Goal: Task Accomplishment & Management: Manage account settings

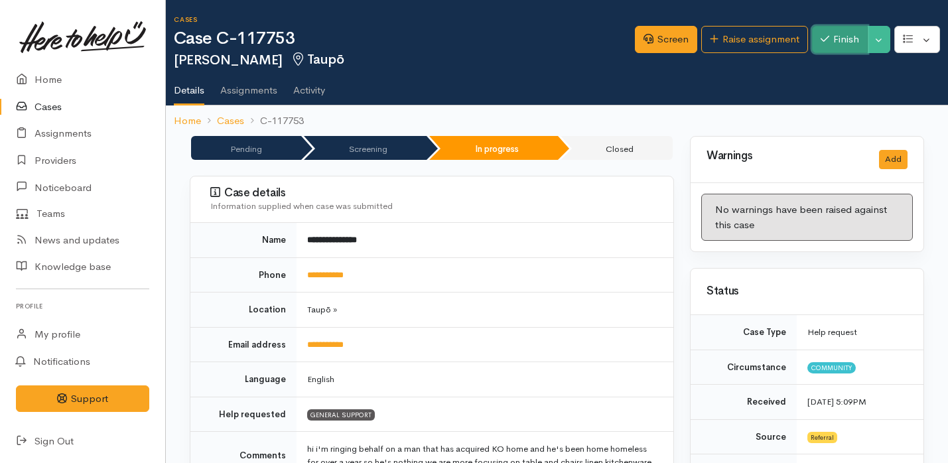
click at [828, 39] on button "Finish" at bounding box center [840, 39] width 56 height 27
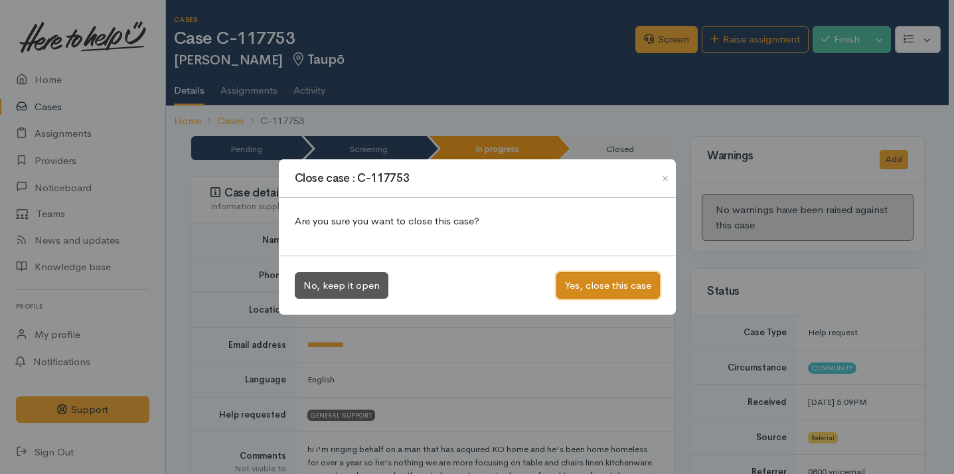
click at [593, 288] on button "Yes, close this case" at bounding box center [608, 285] width 104 height 27
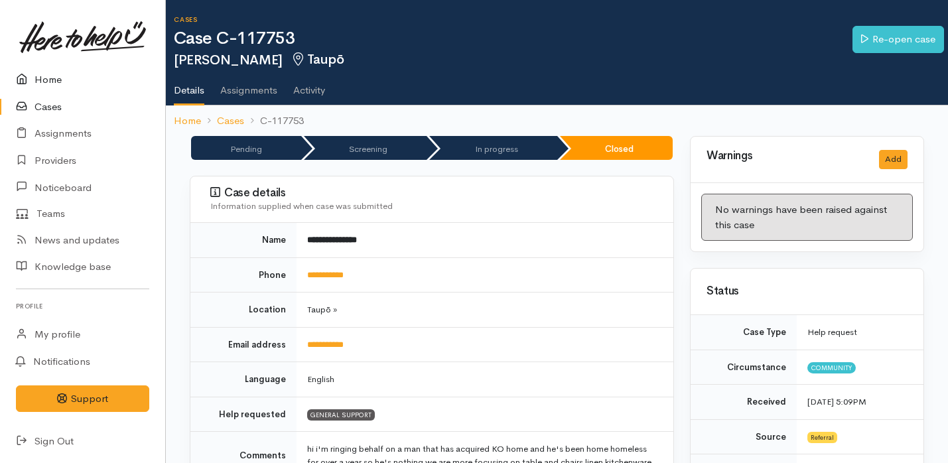
click at [56, 79] on link "Home" at bounding box center [82, 79] width 165 height 27
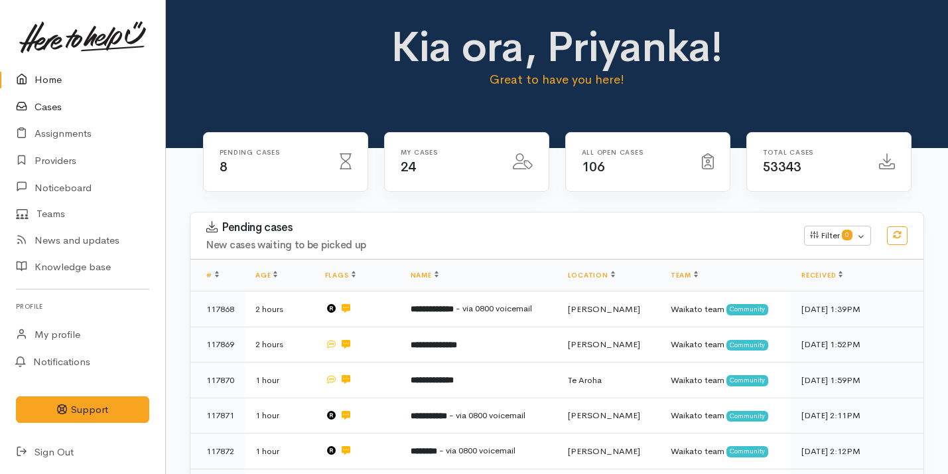
click at [70, 105] on link "Cases" at bounding box center [82, 107] width 165 height 27
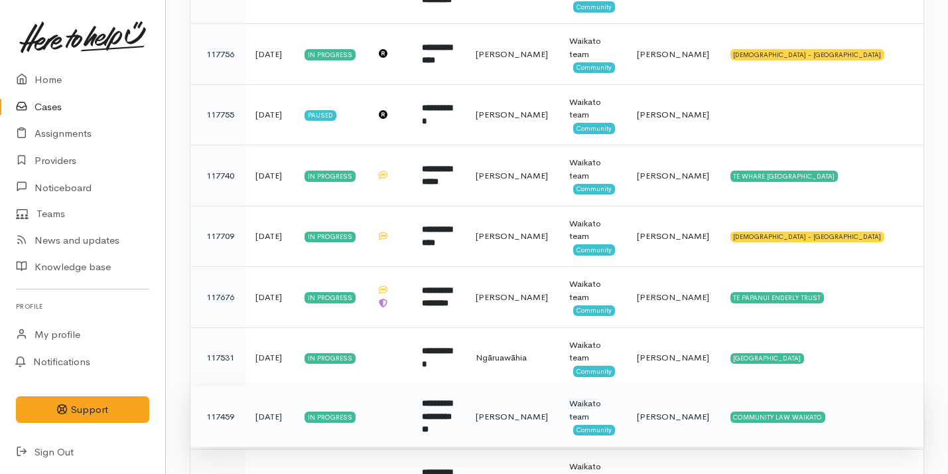
scroll to position [838, 0]
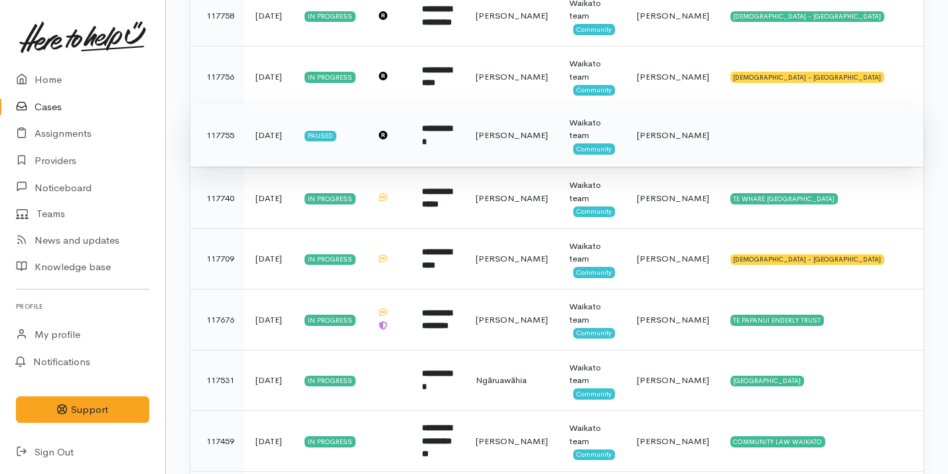
click at [517, 142] on td "Hamilton" at bounding box center [512, 135] width 94 height 61
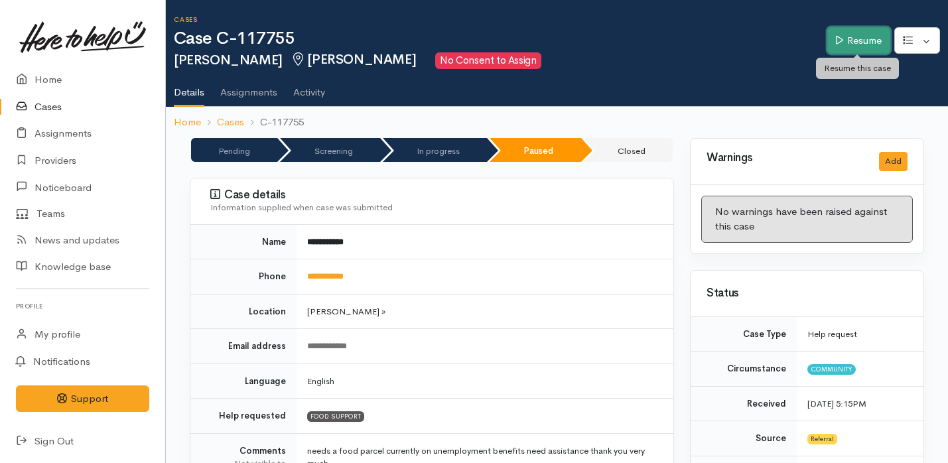
click at [852, 42] on link "Resume" at bounding box center [859, 40] width 63 height 27
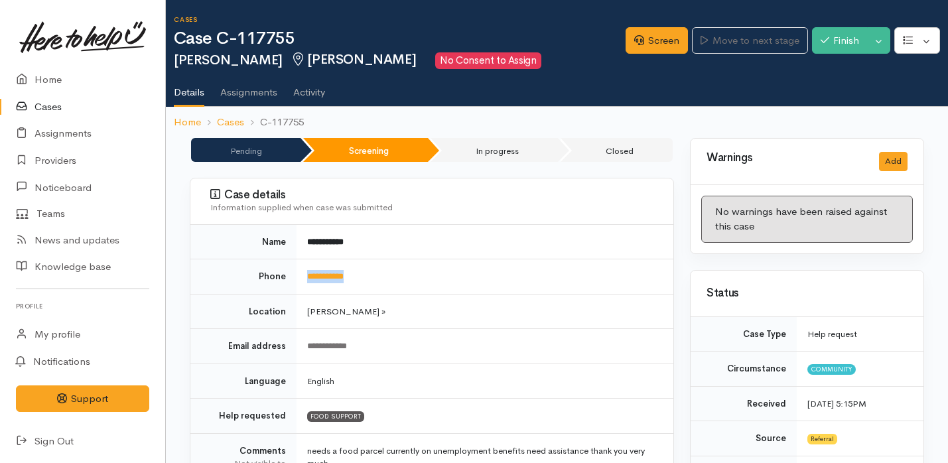
drag, startPoint x: 375, startPoint y: 273, endPoint x: 303, endPoint y: 271, distance: 72.4
click at [302, 271] on td "**********" at bounding box center [485, 277] width 377 height 35
copy link "**********"
click at [662, 41] on link "Screen" at bounding box center [657, 40] width 62 height 27
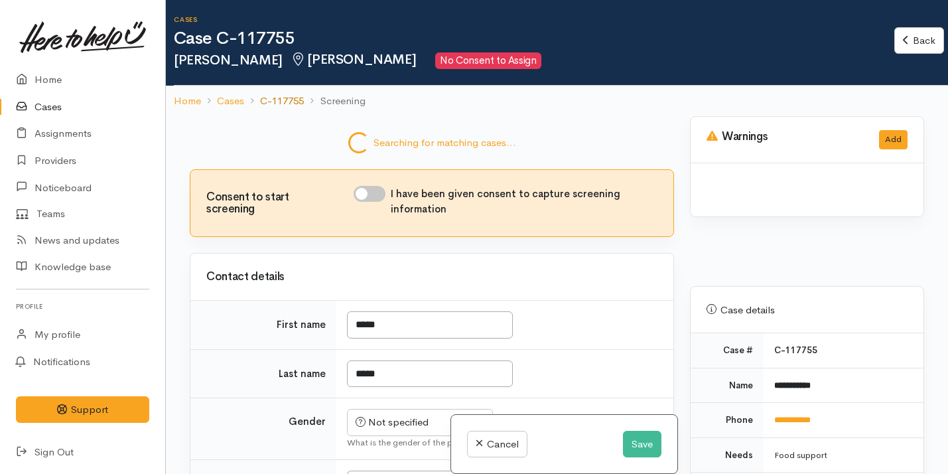
click at [285, 99] on link "C-117755" at bounding box center [282, 101] width 44 height 15
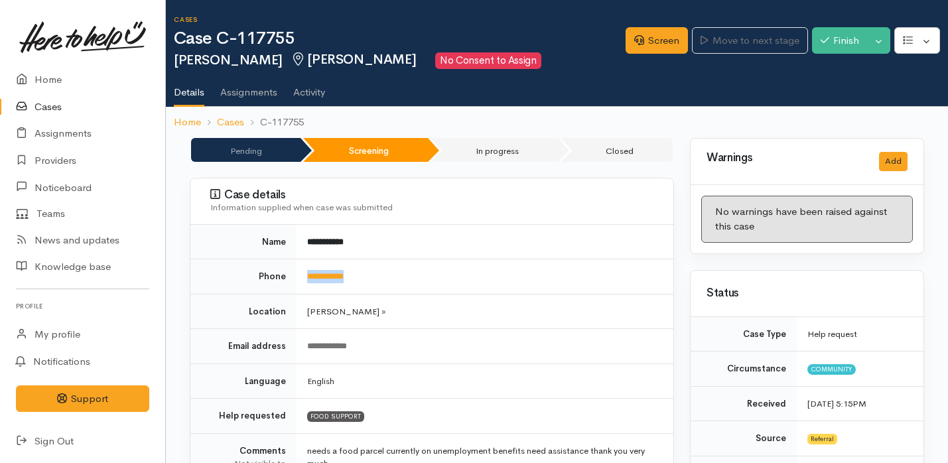
drag, startPoint x: 364, startPoint y: 283, endPoint x: 305, endPoint y: 279, distance: 59.2
click at [305, 279] on td "**********" at bounding box center [485, 277] width 377 height 35
copy link "**********"
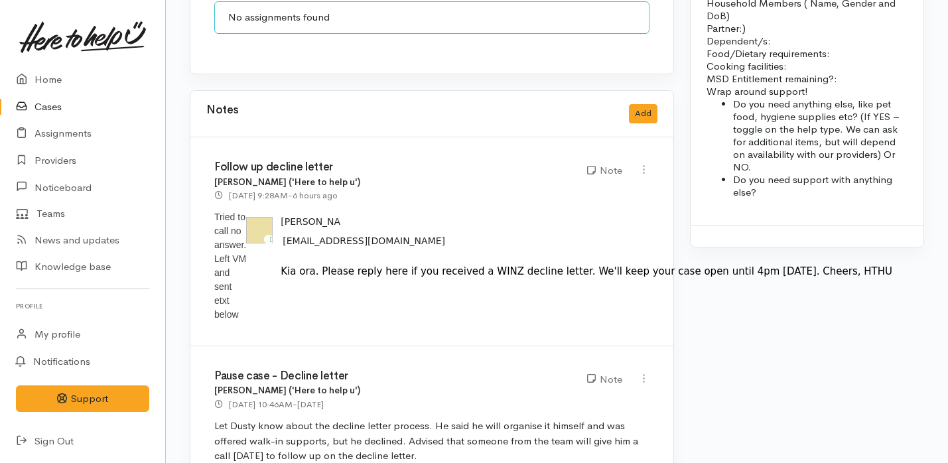
scroll to position [1203, 0]
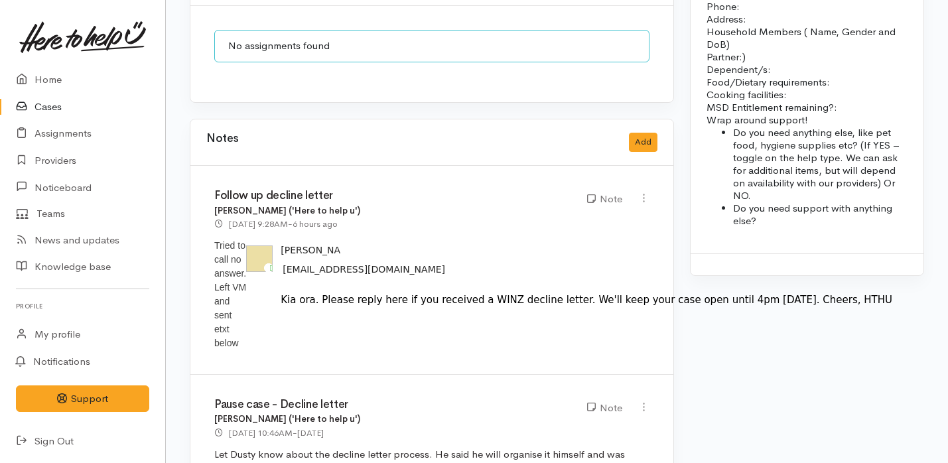
click at [658, 120] on div "Notes Add" at bounding box center [431, 142] width 483 height 46
click at [642, 133] on button "Add" at bounding box center [643, 142] width 29 height 19
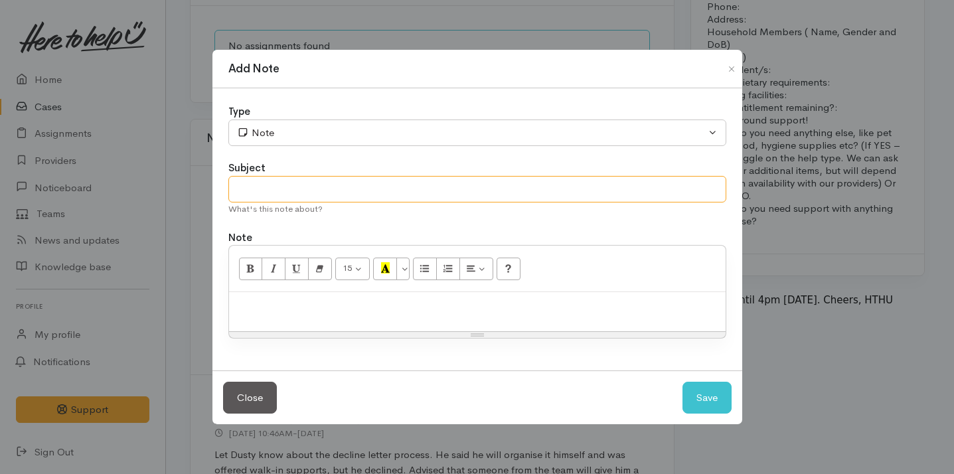
click at [348, 190] on input "text" at bounding box center [477, 189] width 498 height 27
type input "Cancel case"
click at [350, 310] on p at bounding box center [477, 306] width 483 height 15
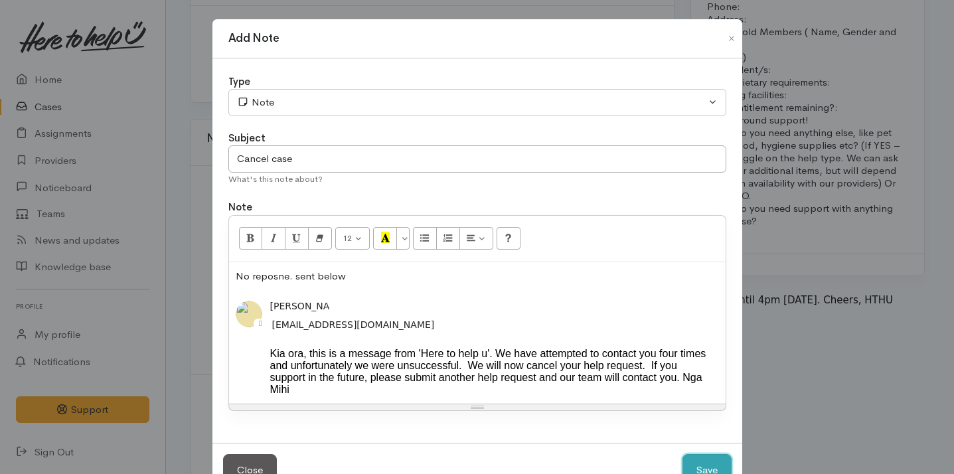
click at [706, 463] on button "Save" at bounding box center [706, 470] width 49 height 33
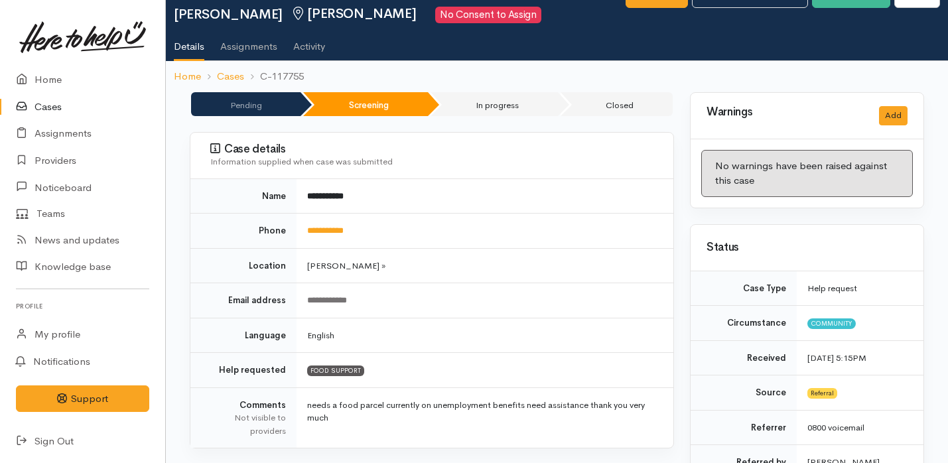
scroll to position [0, 0]
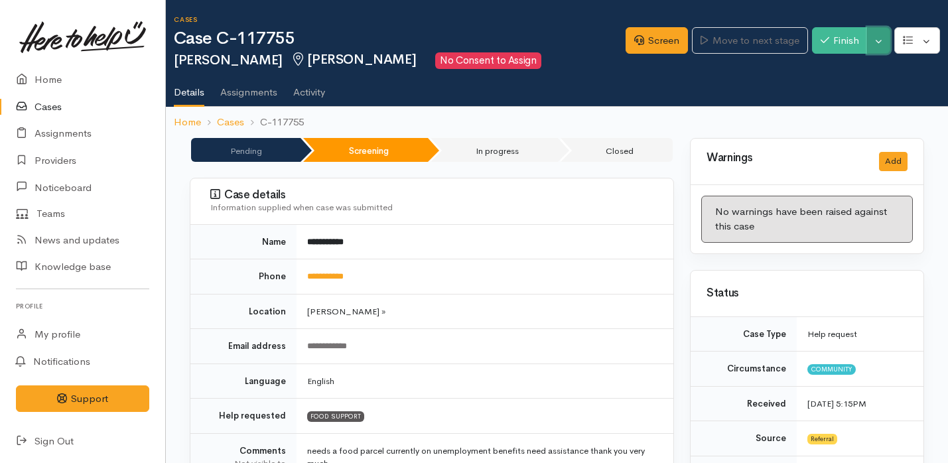
click at [879, 48] on button "Toggle Dropdown" at bounding box center [878, 40] width 23 height 27
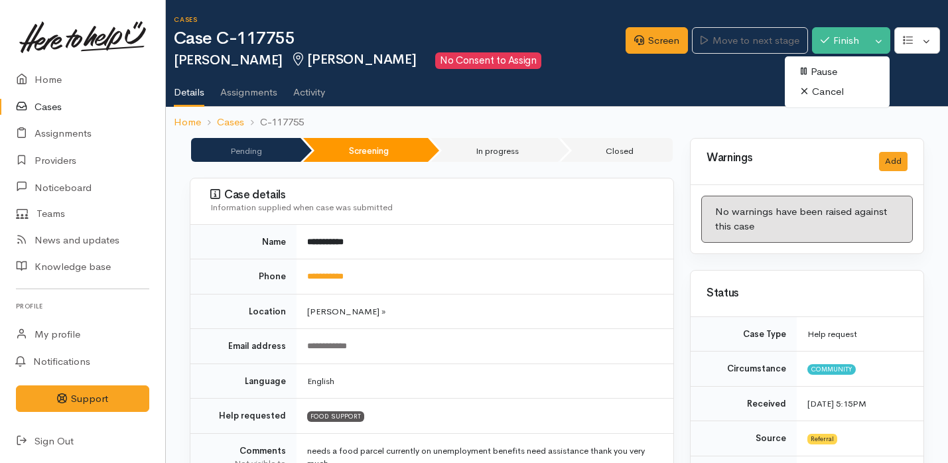
click at [840, 92] on link "Cancel" at bounding box center [837, 92] width 105 height 21
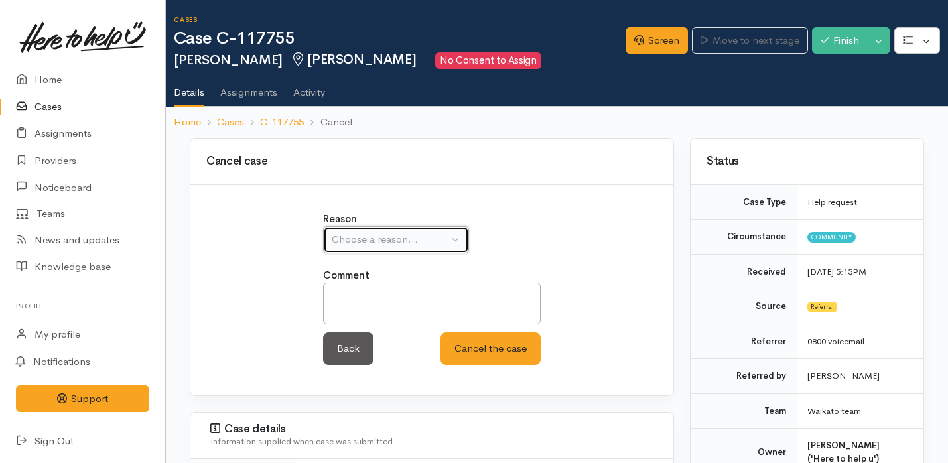
click at [436, 244] on div "Choose a reason..." at bounding box center [390, 239] width 117 height 15
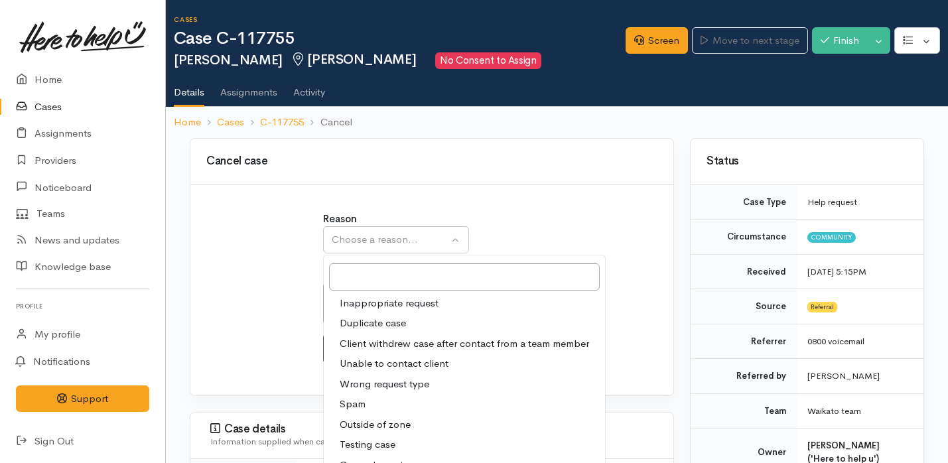
click at [409, 358] on span "Unable to contact client" at bounding box center [394, 363] width 109 height 15
select select "4"
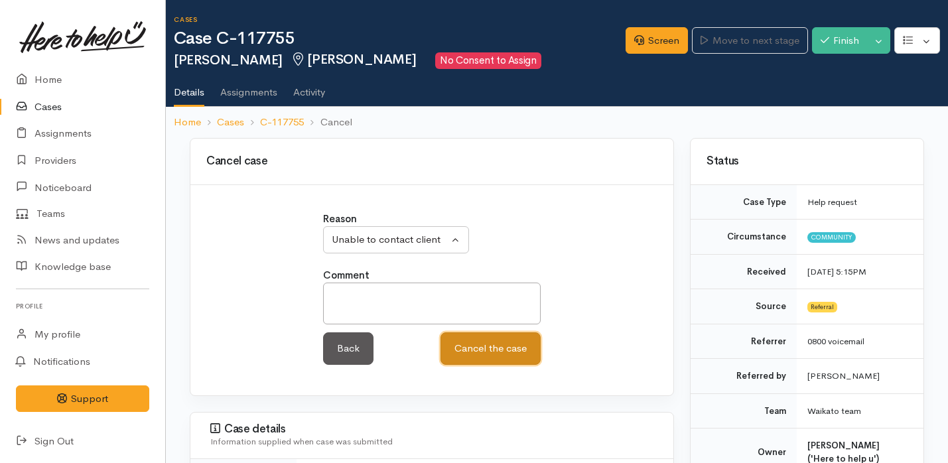
click at [477, 343] on button "Cancel the case" at bounding box center [491, 349] width 100 height 33
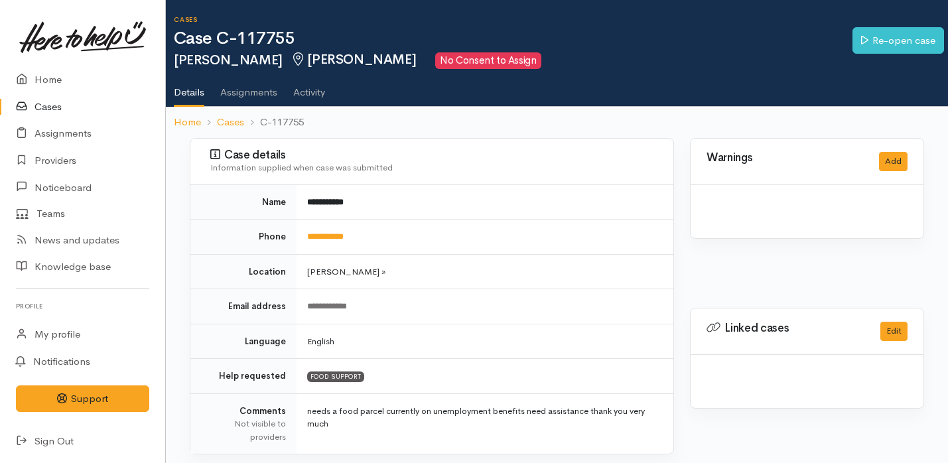
click at [67, 109] on link "Cases" at bounding box center [82, 107] width 165 height 27
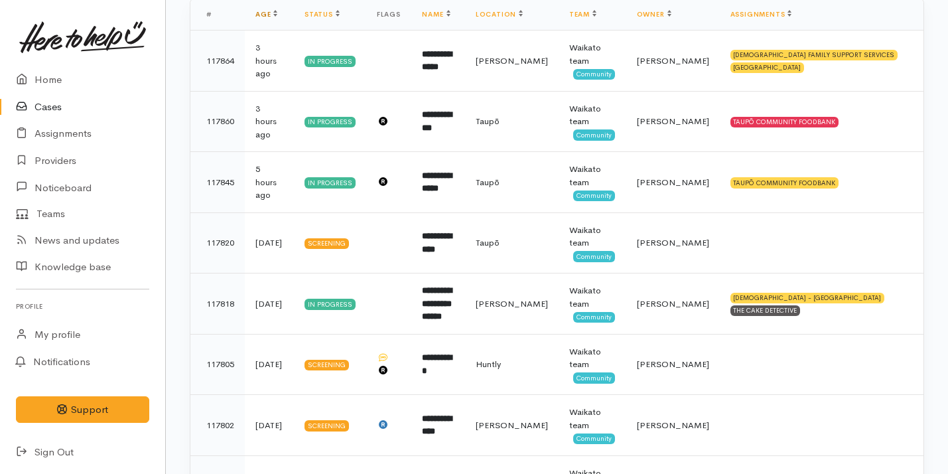
scroll to position [248, 0]
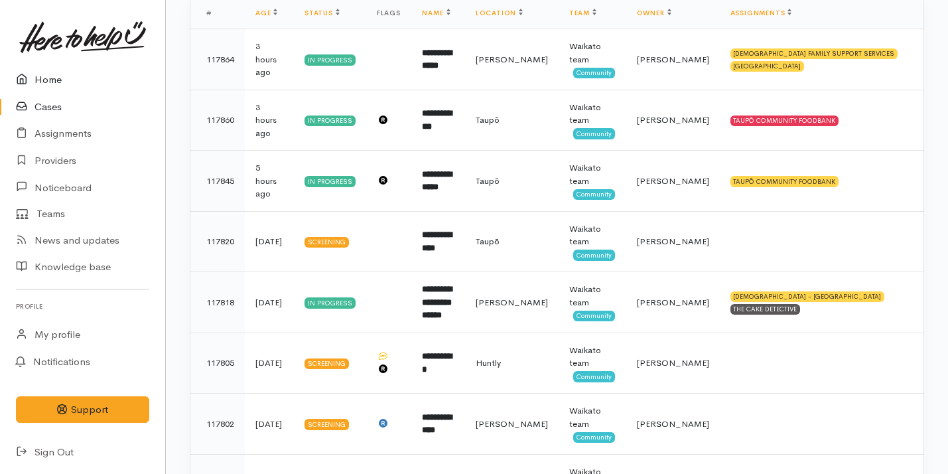
click at [126, 80] on link "Home" at bounding box center [82, 79] width 165 height 27
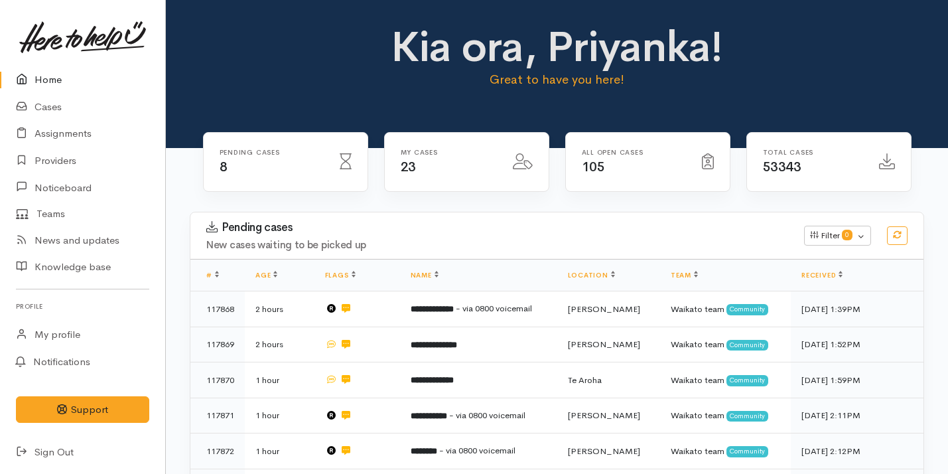
scroll to position [149, 0]
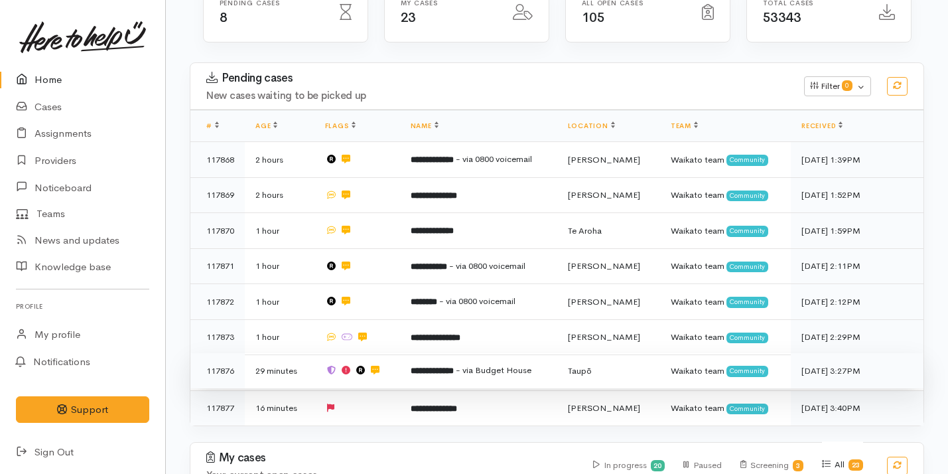
click at [418, 368] on b "**********" at bounding box center [432, 370] width 43 height 9
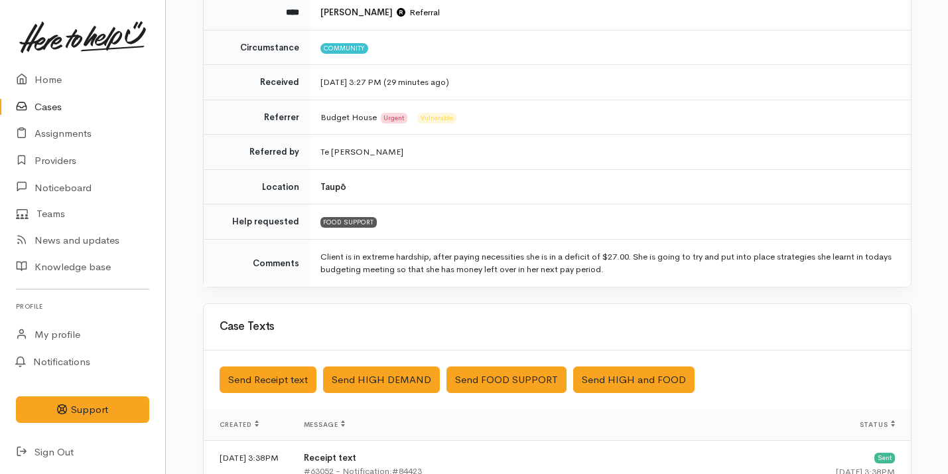
scroll to position [170, 0]
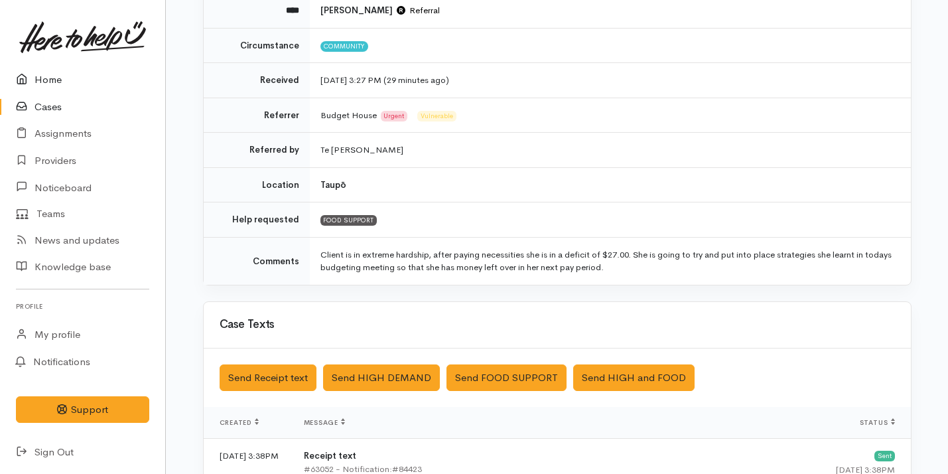
click at [106, 88] on link "Home" at bounding box center [82, 79] width 165 height 27
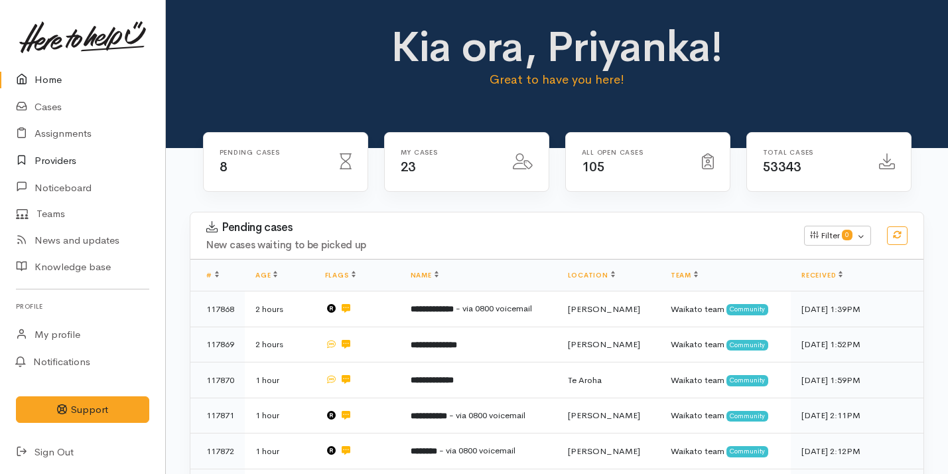
click at [85, 153] on link "Providers" at bounding box center [82, 160] width 165 height 27
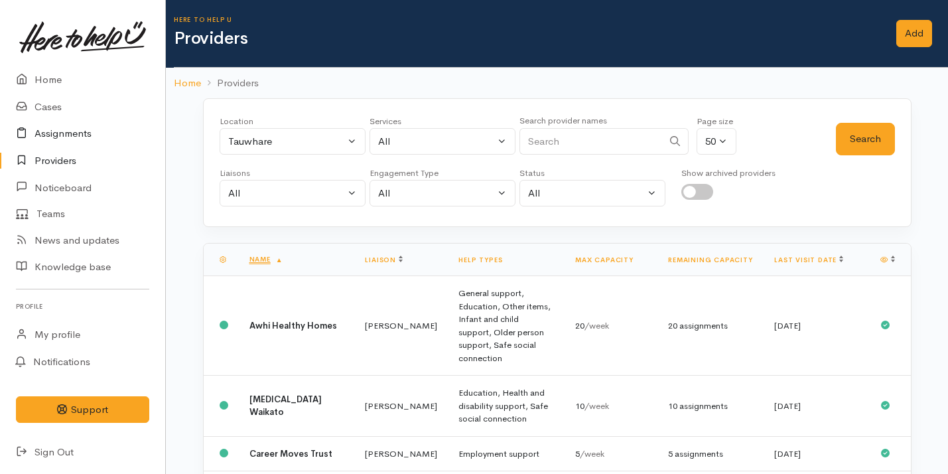
click at [86, 126] on link "Assignments" at bounding box center [82, 133] width 165 height 27
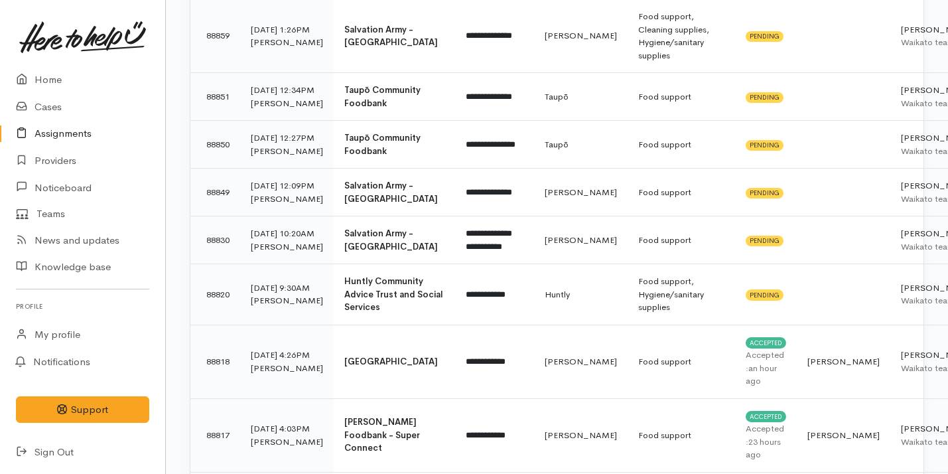
scroll to position [400, 0]
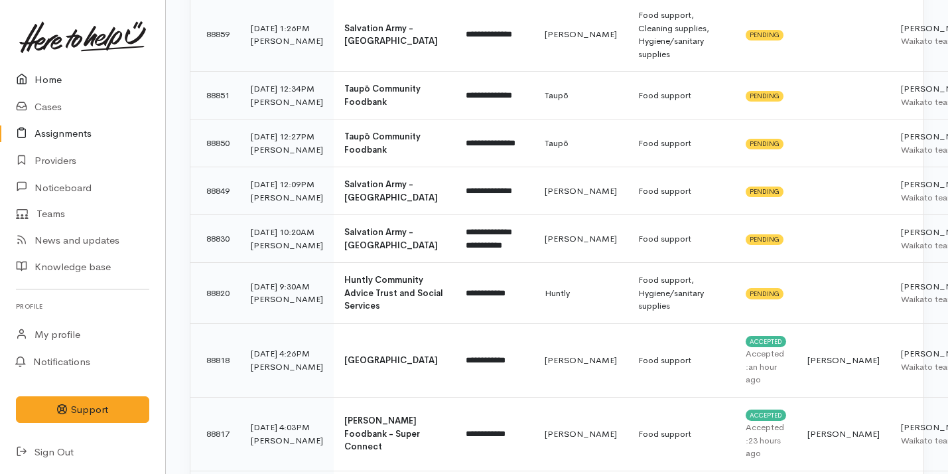
click at [37, 83] on link "Home" at bounding box center [82, 79] width 165 height 27
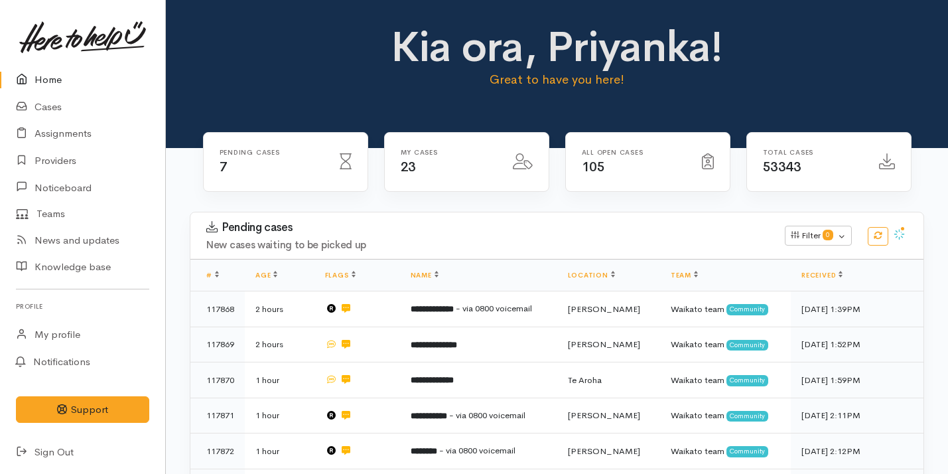
click at [72, 74] on link "Home" at bounding box center [82, 79] width 165 height 27
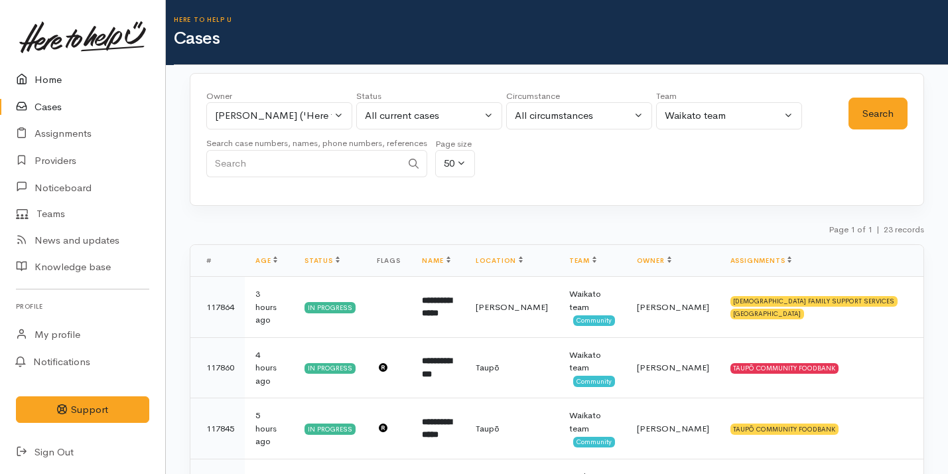
click at [79, 74] on link "Home" at bounding box center [82, 79] width 165 height 27
click at [295, 118] on div "[PERSON_NAME] ('Here to help u')" at bounding box center [273, 115] width 117 height 15
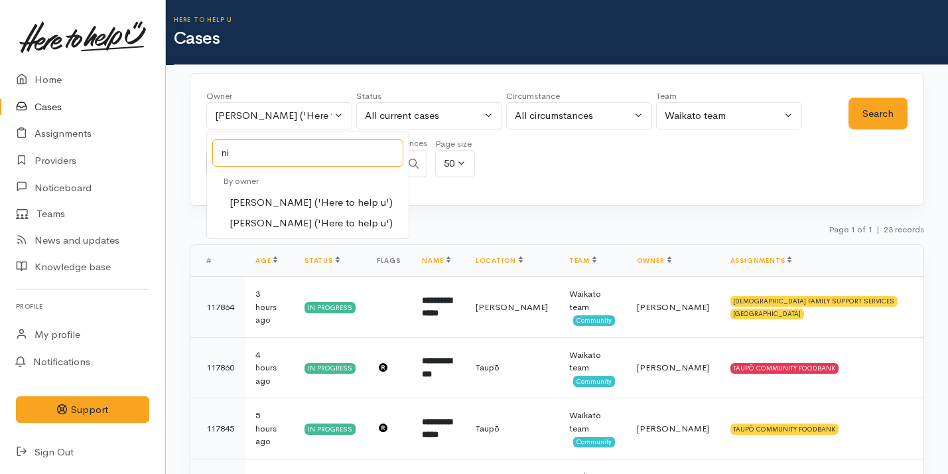
type input "ni"
click at [286, 216] on span "Nicole Rusk ('Here to help u')" at bounding box center [311, 223] width 163 height 15
select select "2314"
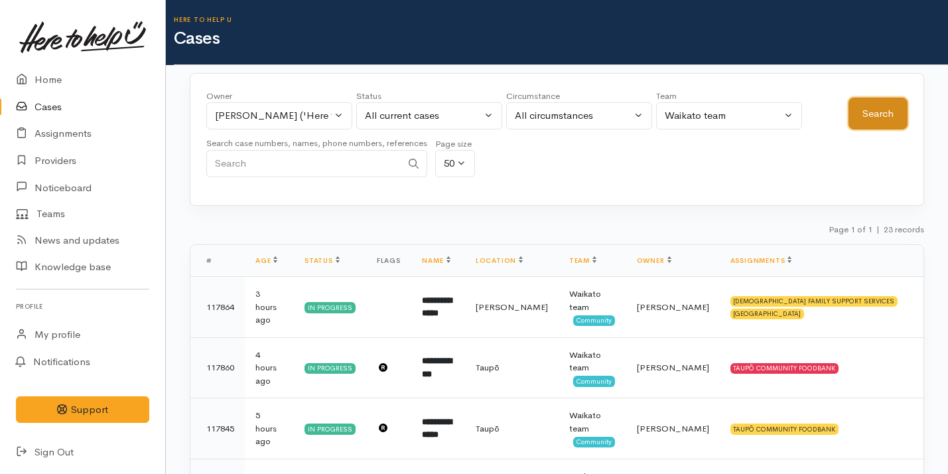
click at [875, 110] on button "Search" at bounding box center [878, 114] width 59 height 33
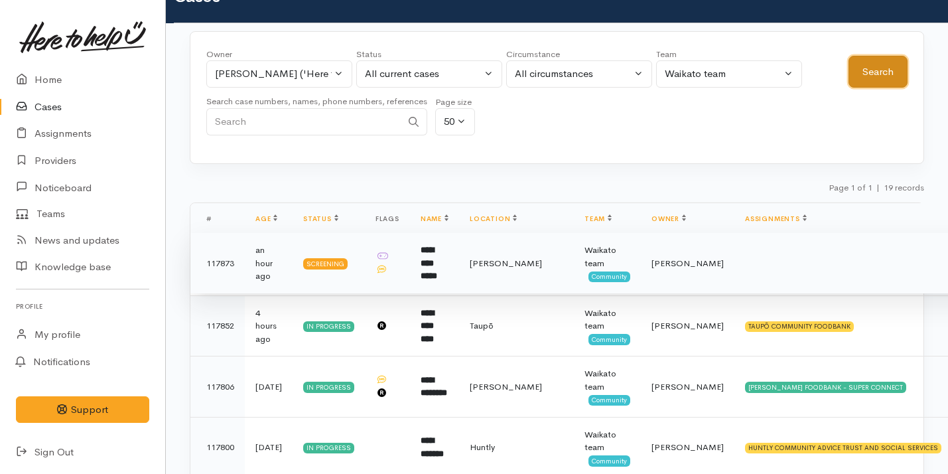
scroll to position [24, 0]
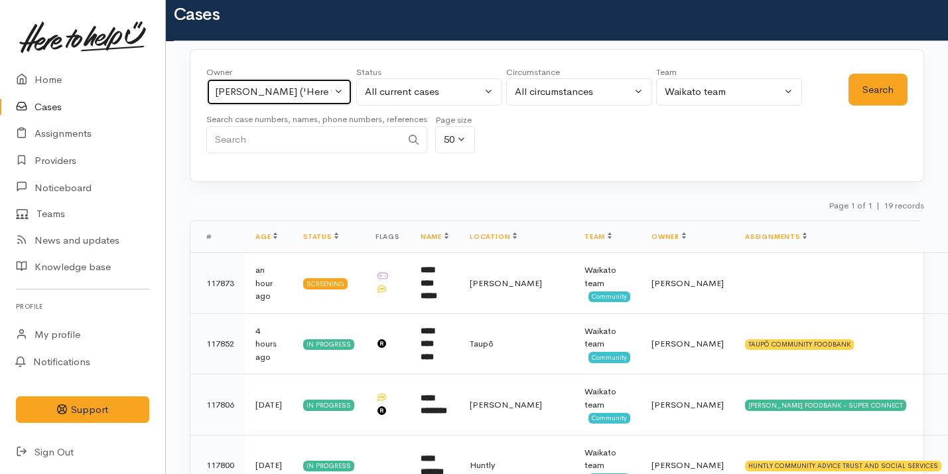
click at [293, 95] on div "Nicole Rusk ('Here to help u')" at bounding box center [273, 91] width 117 height 15
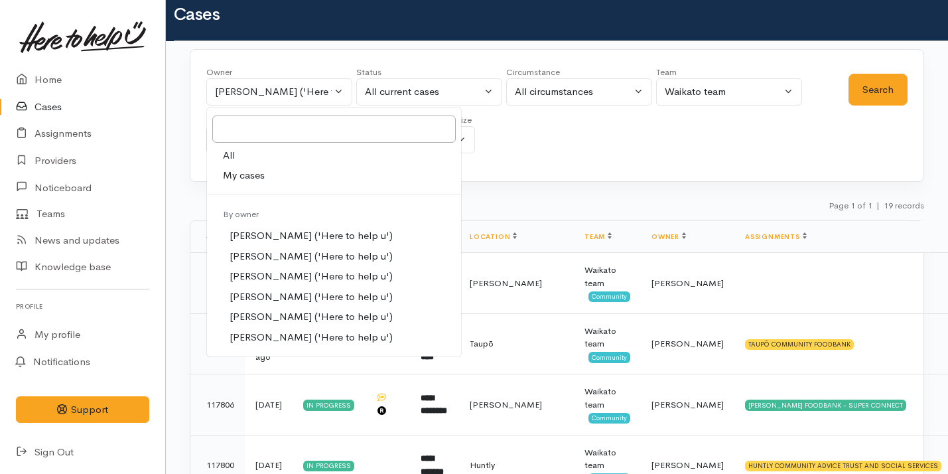
click at [287, 179] on link "My cases" at bounding box center [334, 175] width 254 height 21
select select "2109"
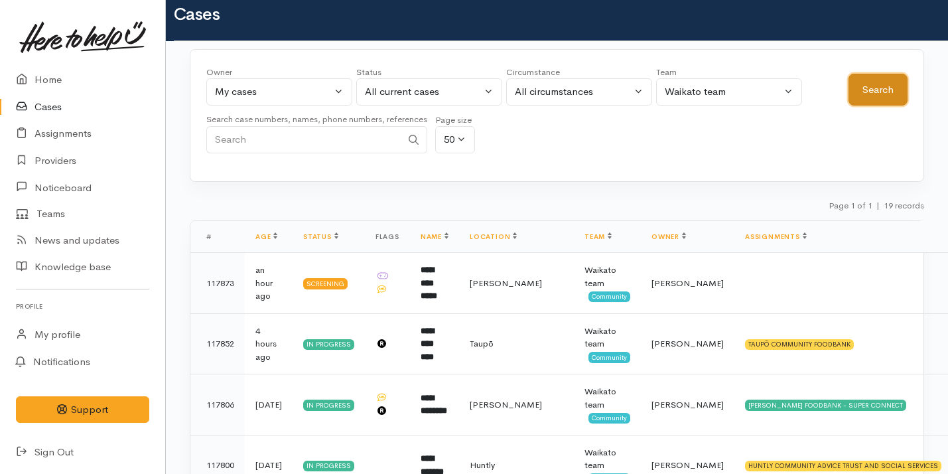
click at [867, 92] on button "Search" at bounding box center [878, 90] width 59 height 33
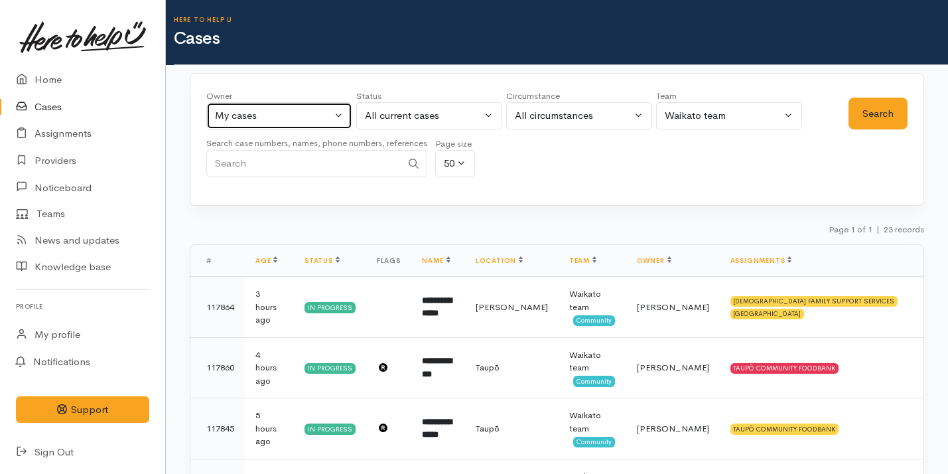
click at [335, 127] on button "My cases" at bounding box center [279, 115] width 146 height 27
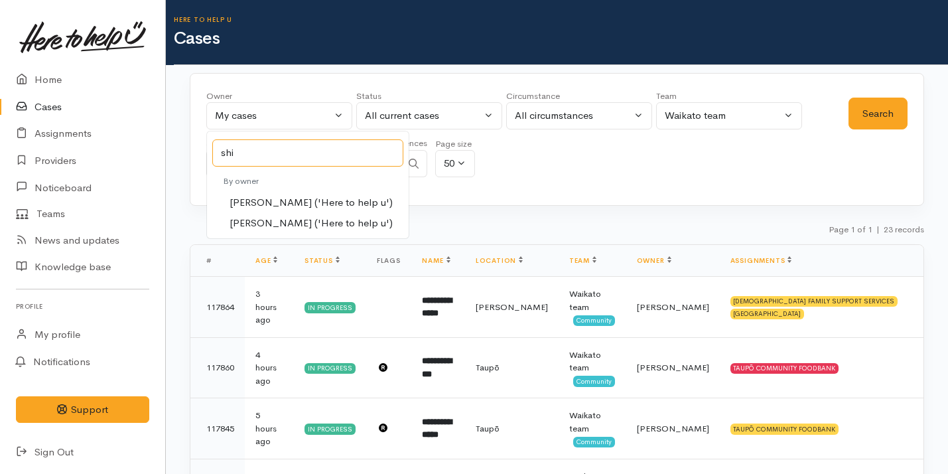
type input "shi"
click at [327, 219] on span "Shirley Mackie ('Here to help u')" at bounding box center [311, 223] width 163 height 15
select select "1463"
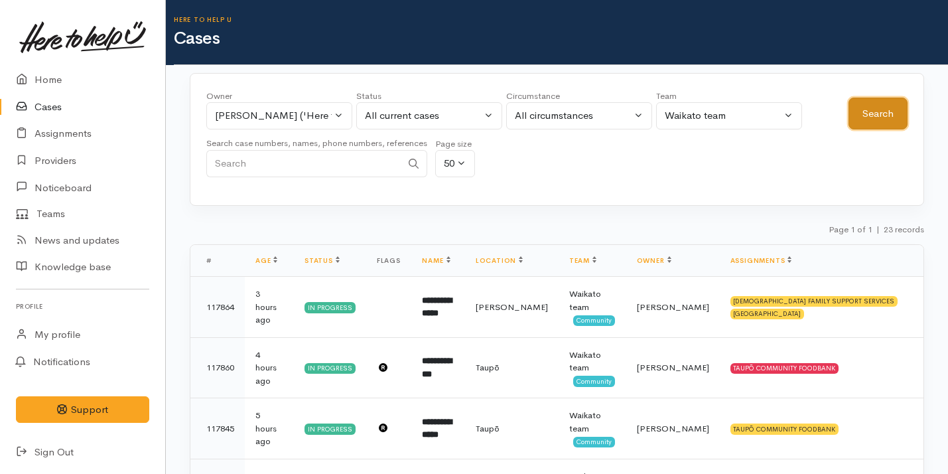
click at [857, 105] on button "Search" at bounding box center [878, 114] width 59 height 33
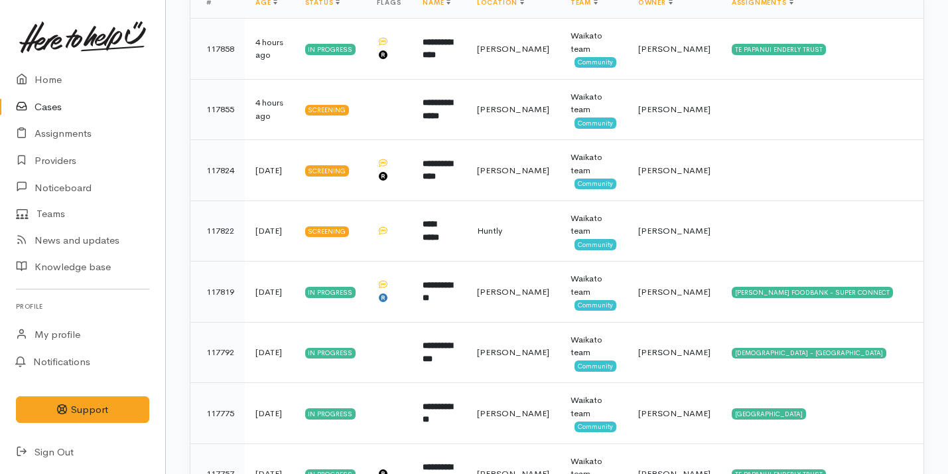
scroll to position [286, 0]
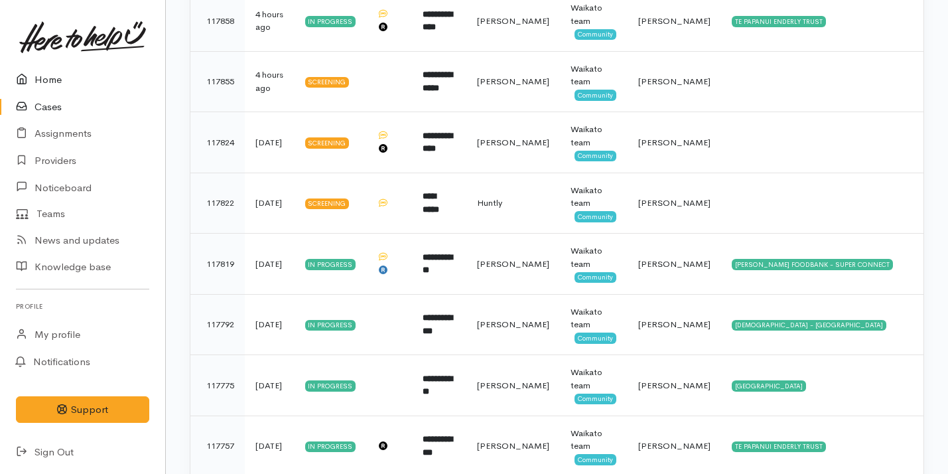
click at [88, 77] on link "Home" at bounding box center [82, 79] width 165 height 27
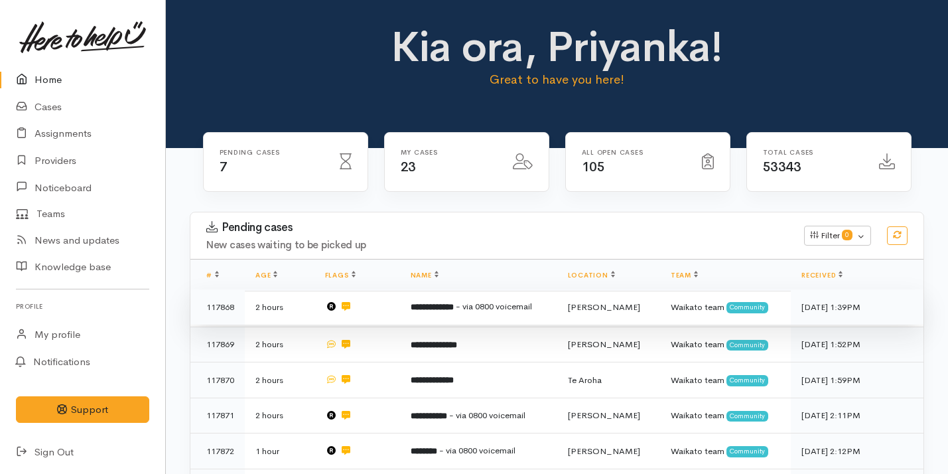
click at [484, 310] on span "- via 0800 voicemail" at bounding box center [494, 306] width 76 height 11
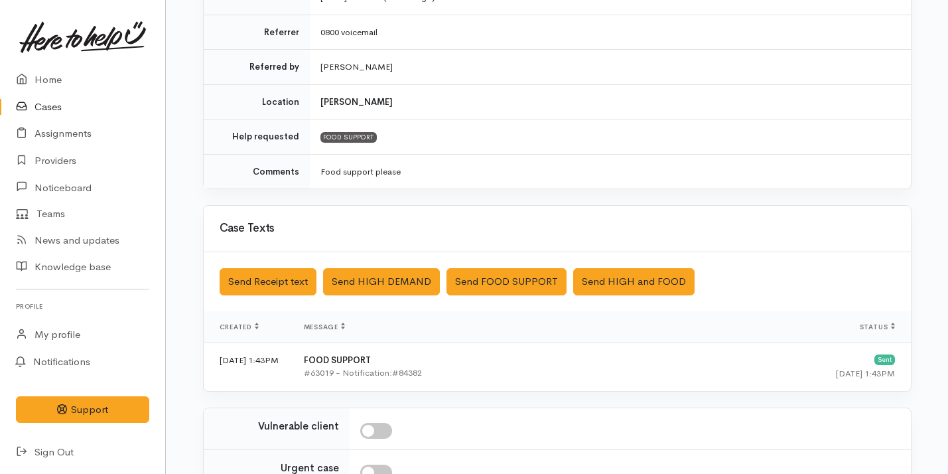
scroll to position [429, 0]
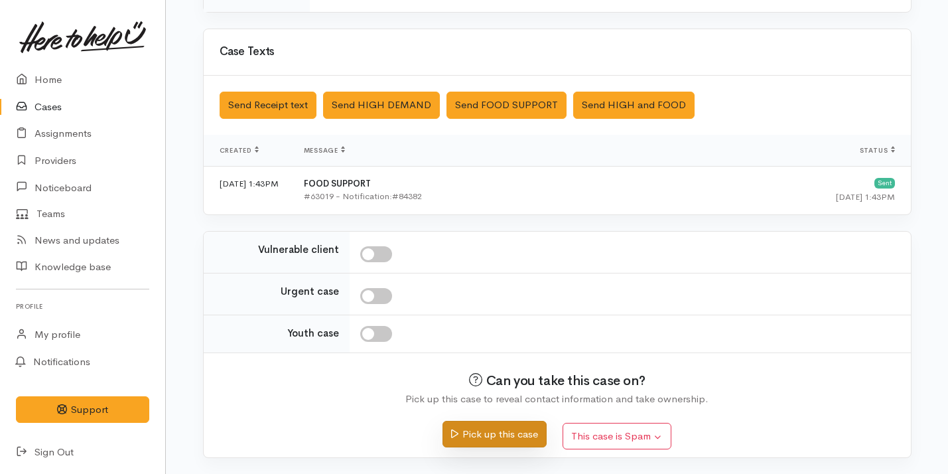
click at [492, 436] on button "Pick up this case" at bounding box center [495, 434] width 104 height 27
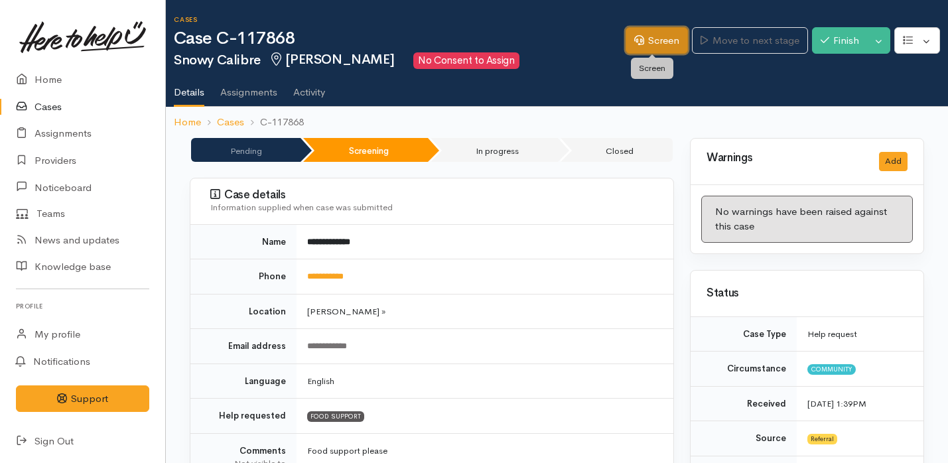
click at [673, 48] on link "Screen" at bounding box center [657, 40] width 62 height 27
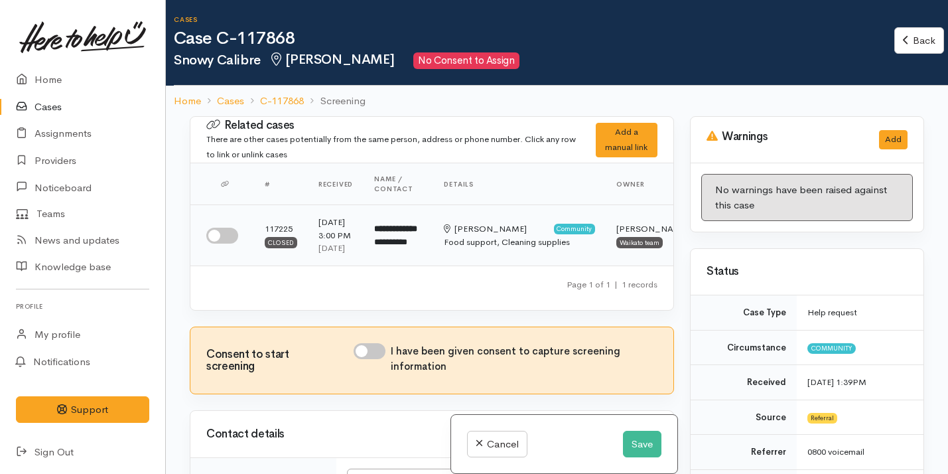
click at [231, 244] on input "checkbox" at bounding box center [222, 236] width 32 height 16
checkbox input "true"
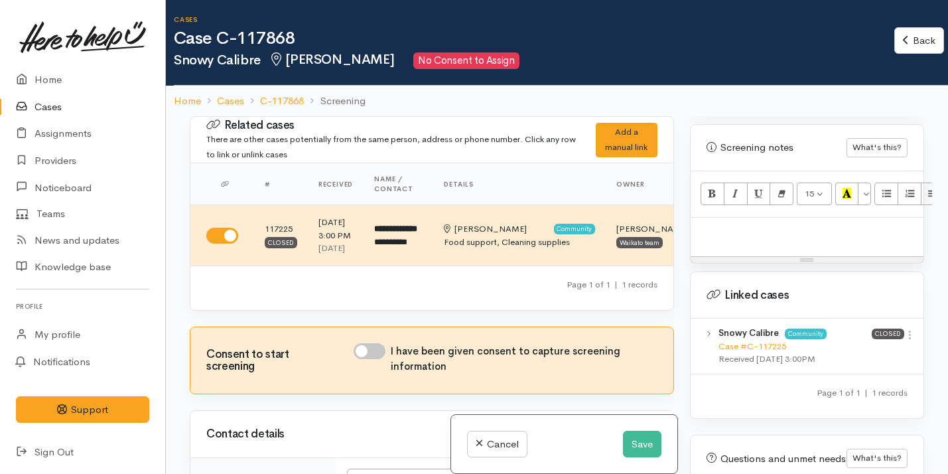
scroll to position [927, 0]
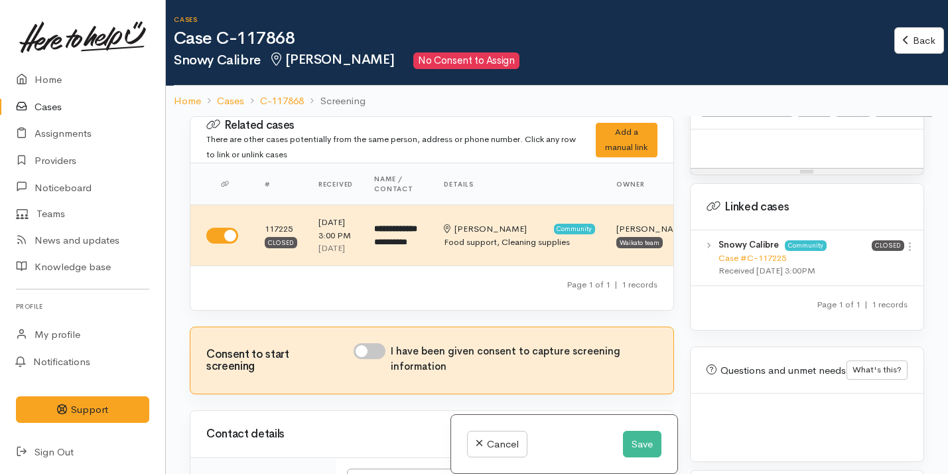
click at [773, 252] on div "Case #C-117225" at bounding box center [795, 258] width 153 height 13
click at [773, 252] on link "Case #C-117225" at bounding box center [753, 257] width 68 height 11
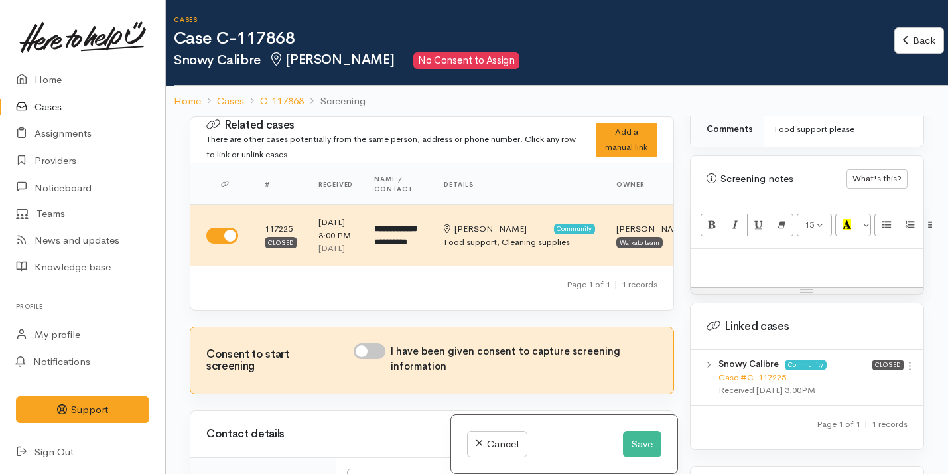
scroll to position [807, 0]
click at [784, 256] on p at bounding box center [808, 263] width 220 height 15
paste div
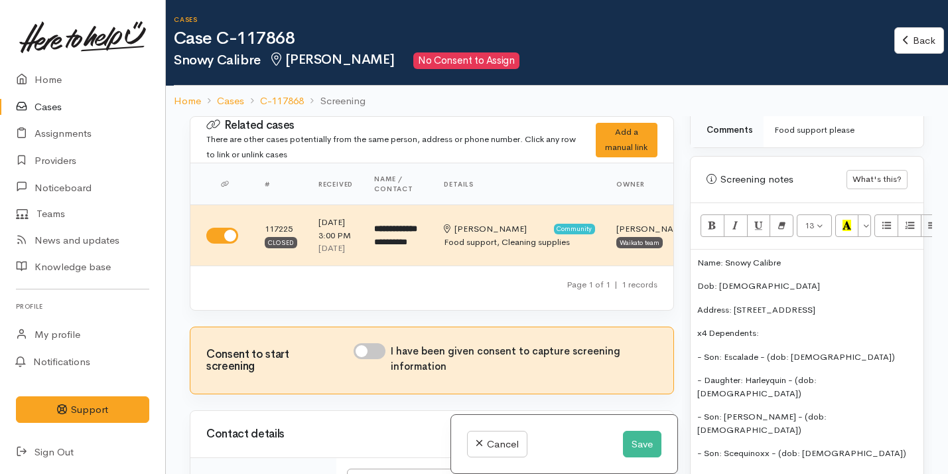
scroll to position [90, 0]
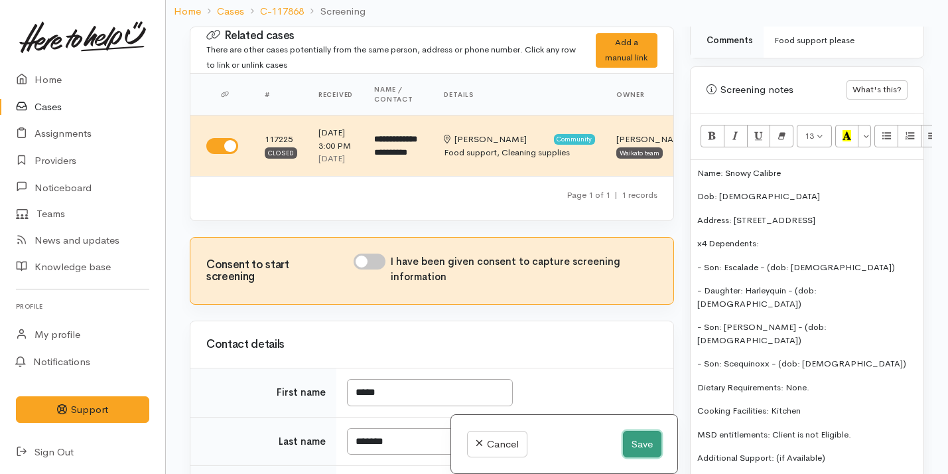
click at [643, 446] on button "Save" at bounding box center [642, 444] width 38 height 27
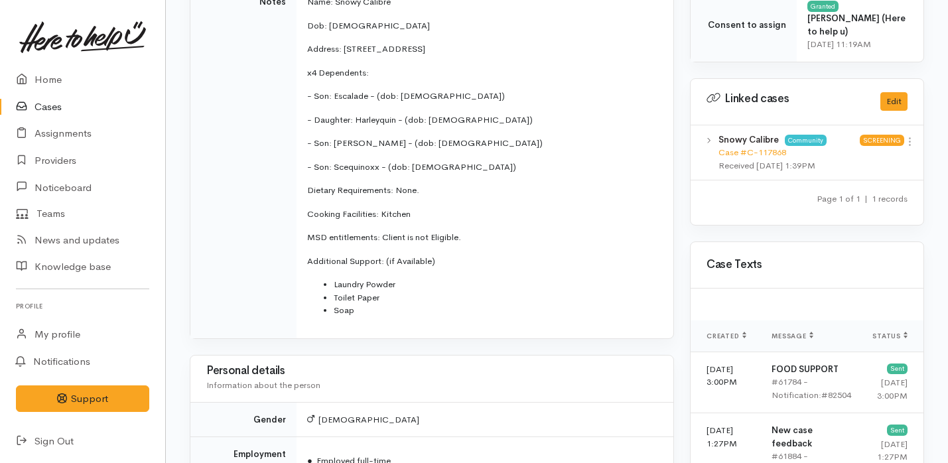
scroll to position [684, 0]
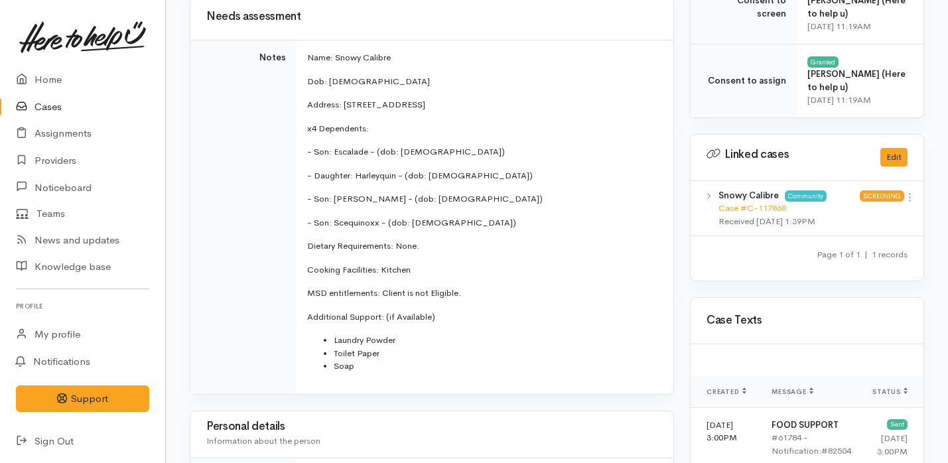
click at [408, 358] on li "Toilet Paper" at bounding box center [496, 353] width 324 height 13
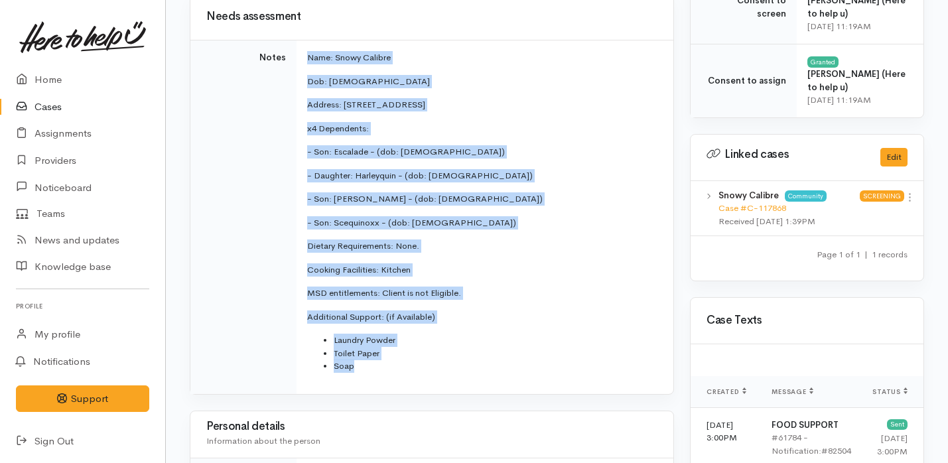
drag, startPoint x: 394, startPoint y: 373, endPoint x: 299, endPoint y: 58, distance: 329.1
click at [299, 58] on td "Name: Snowy Calibre Dob: [DEMOGRAPHIC_DATA] Address: [STREET_ADDRESS] x4 Depend…" at bounding box center [485, 217] width 377 height 354
copy td "Name: Snowy Calibre Dob: [DEMOGRAPHIC_DATA] Address: [STREET_ADDRESS] x4 Depend…"
click at [56, 78] on link "Home" at bounding box center [82, 79] width 165 height 27
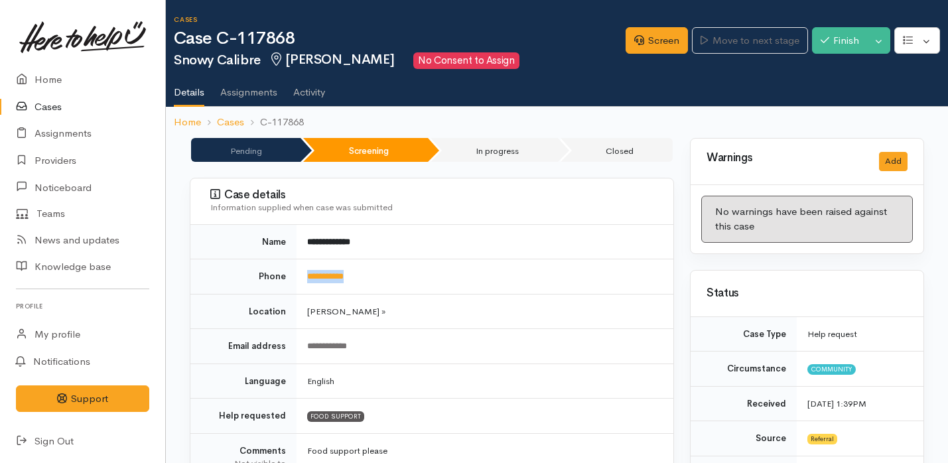
drag, startPoint x: 387, startPoint y: 287, endPoint x: 267, endPoint y: 286, distance: 120.1
click at [268, 286] on tr "**********" at bounding box center [431, 277] width 483 height 35
copy tr "**********"
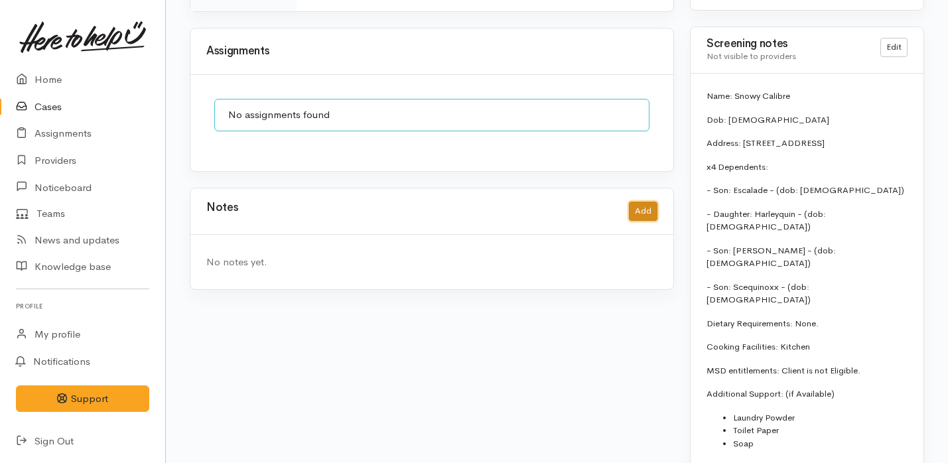
click at [646, 202] on button "Add" at bounding box center [643, 211] width 29 height 19
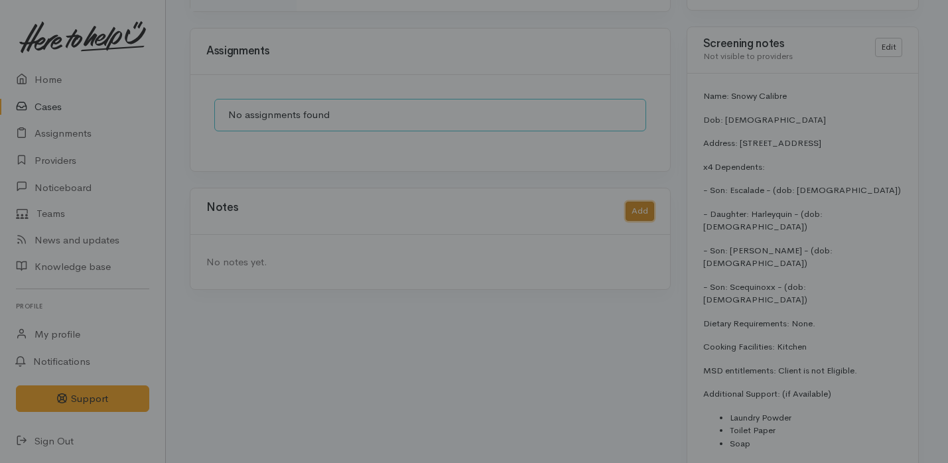
scroll to position [1123, 0]
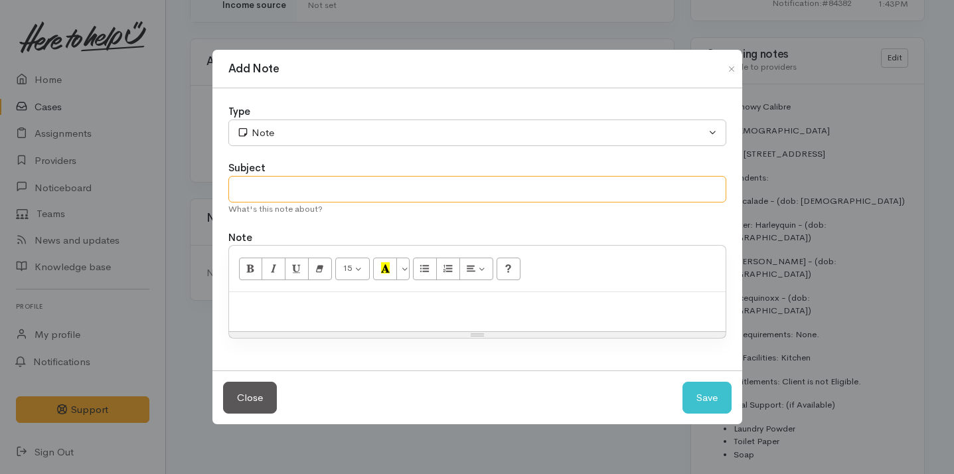
click at [313, 185] on input "text" at bounding box center [477, 189] width 498 height 27
type input "Attempt No.1"
click at [269, 319] on div at bounding box center [477, 311] width 496 height 39
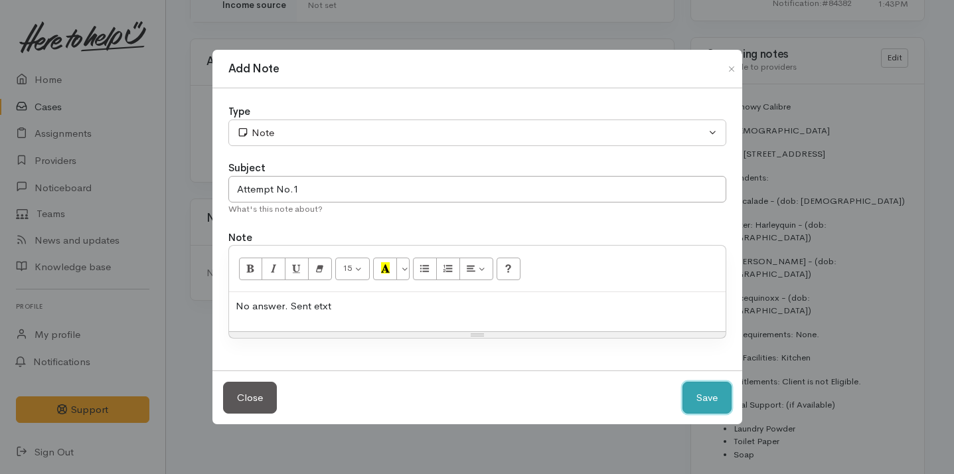
click at [705, 408] on button "Save" at bounding box center [706, 398] width 49 height 33
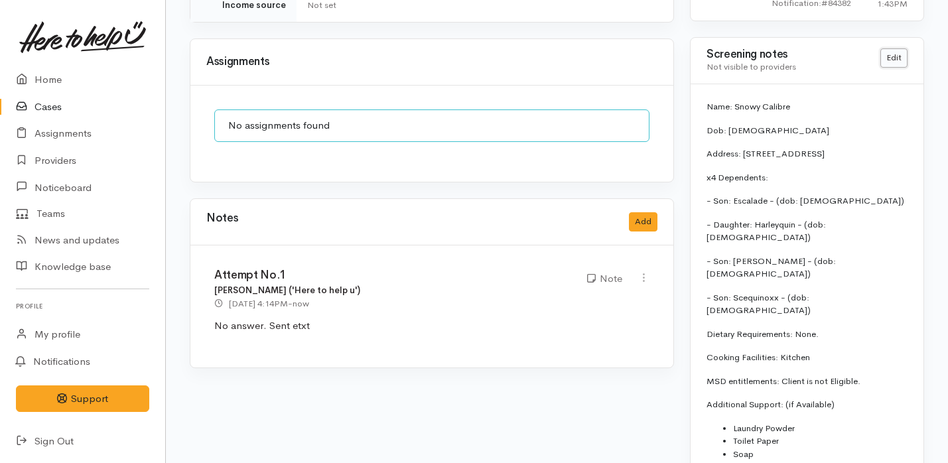
click at [890, 51] on link "Edit" at bounding box center [894, 57] width 27 height 19
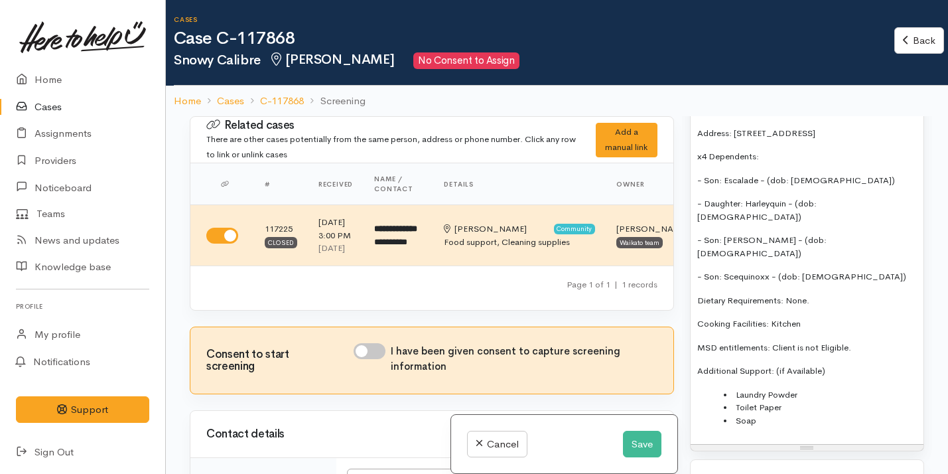
scroll to position [838, 0]
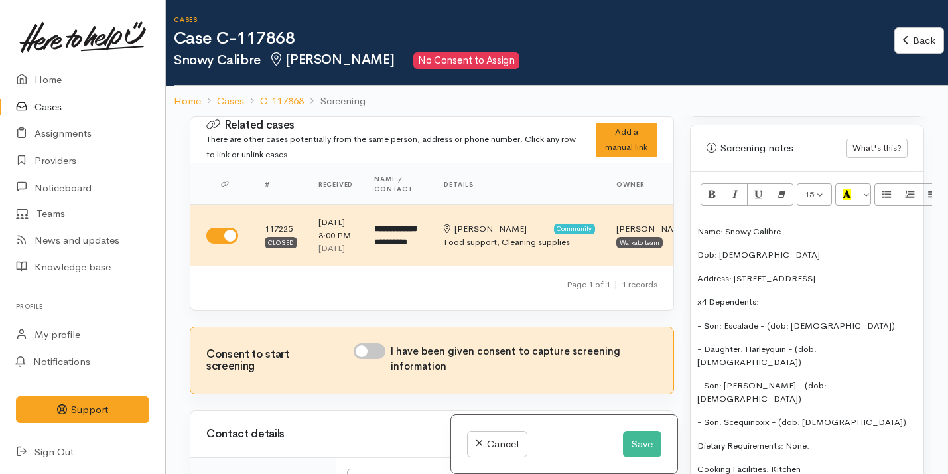
click at [696, 218] on div "Name: Snowy Calibre Dob: [DEMOGRAPHIC_DATA] Address: [STREET_ADDRESS] x4 Depend…" at bounding box center [807, 404] width 233 height 372
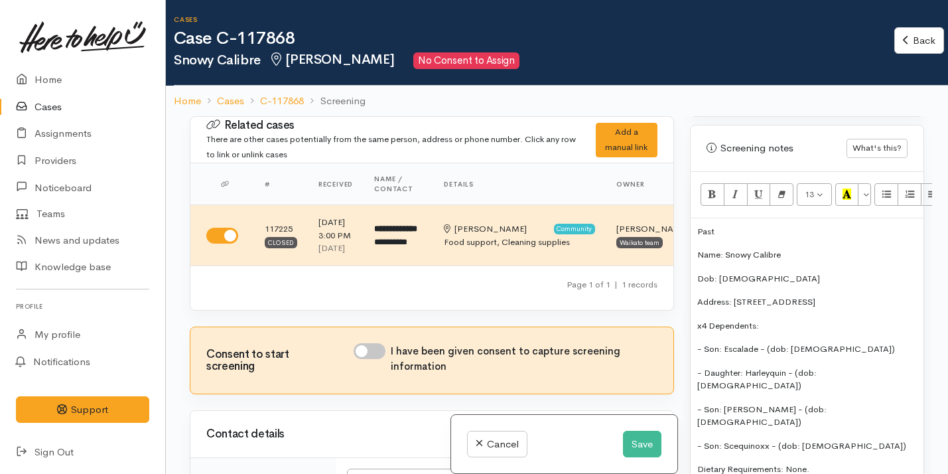
click at [720, 225] on p "Past" at bounding box center [808, 231] width 220 height 13
drag, startPoint x: 741, startPoint y: 222, endPoint x: 686, endPoint y: 219, distance: 55.2
click at [686, 219] on div "Warnings Add No warnings have been raised against this case Add Warning Title ●…" at bounding box center [807, 353] width 250 height 474
click at [711, 188] on icon "Bold (⌘+B)" at bounding box center [712, 193] width 9 height 11
click at [858, 185] on button "Recent Color" at bounding box center [848, 194] width 24 height 23
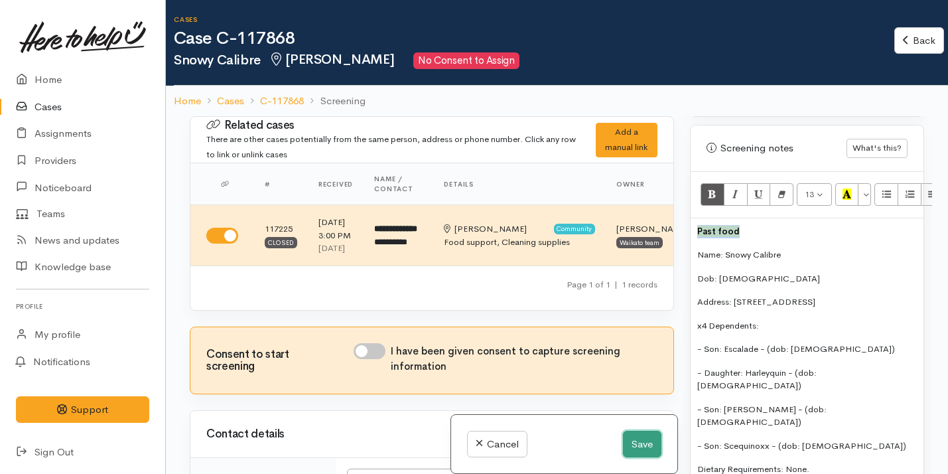
click at [648, 444] on button "Save" at bounding box center [642, 444] width 38 height 27
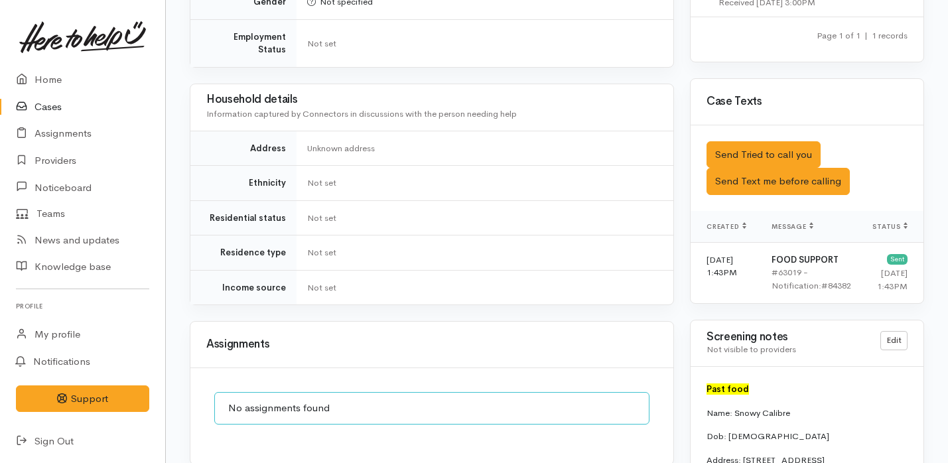
scroll to position [842, 0]
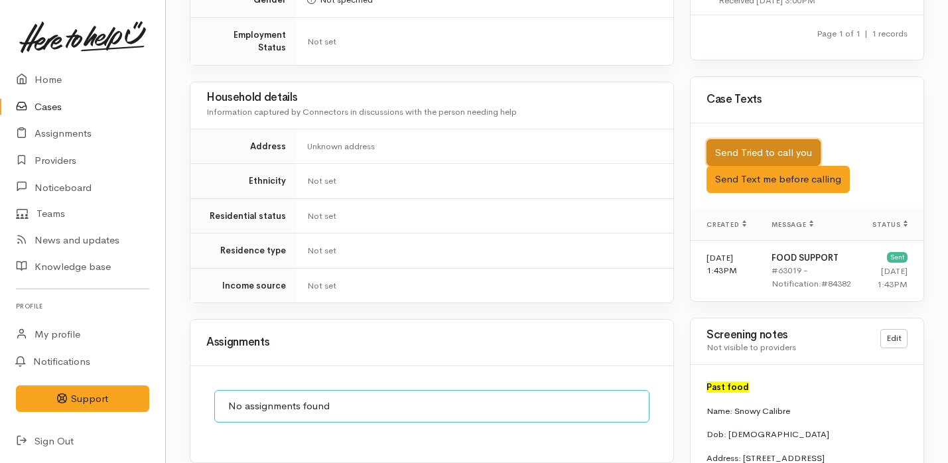
click at [737, 139] on button "Send Tried to call you" at bounding box center [764, 152] width 114 height 27
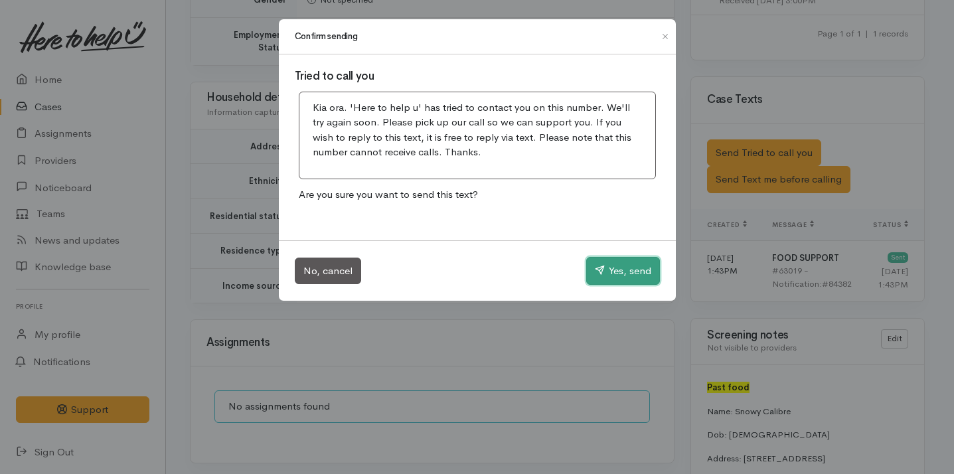
click at [606, 260] on button "Yes, send" at bounding box center [623, 271] width 74 height 28
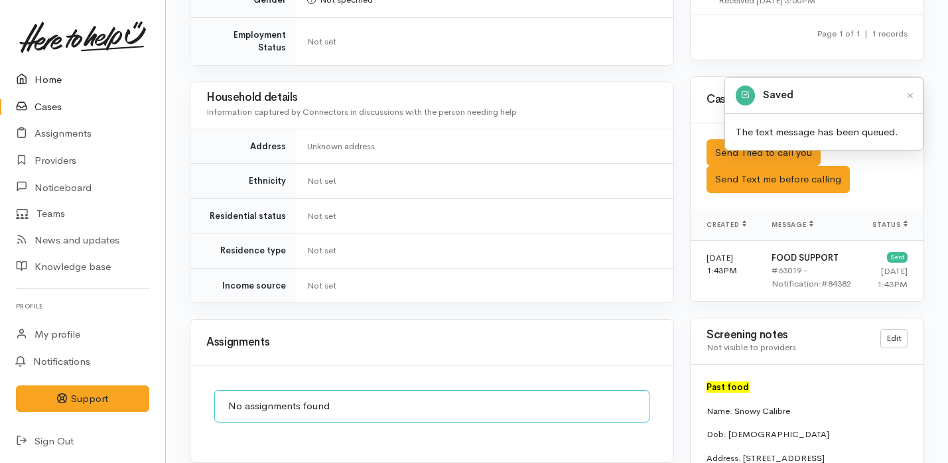
click at [94, 81] on link "Home" at bounding box center [82, 79] width 165 height 27
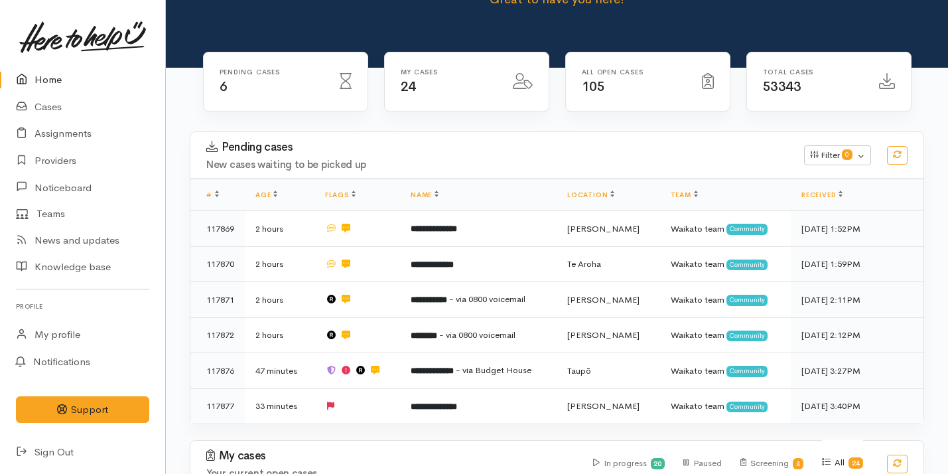
scroll to position [80, 0]
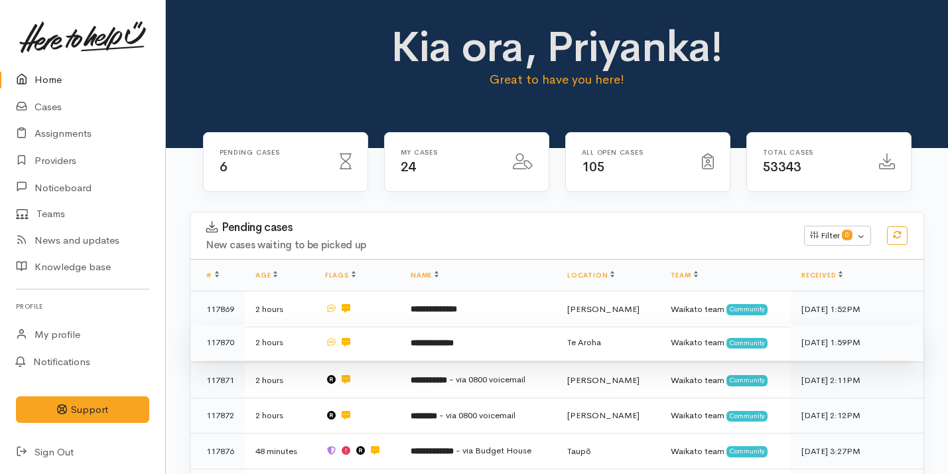
scroll to position [93, 0]
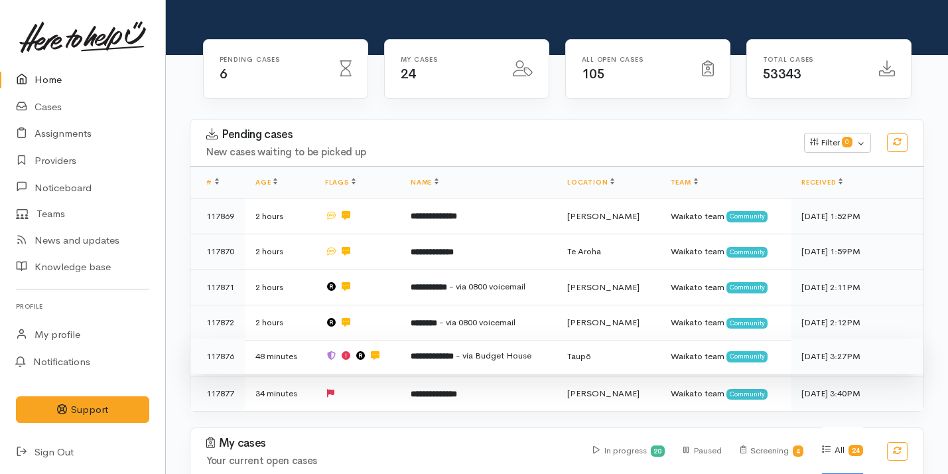
click at [305, 352] on td "48 minutes" at bounding box center [280, 356] width 70 height 36
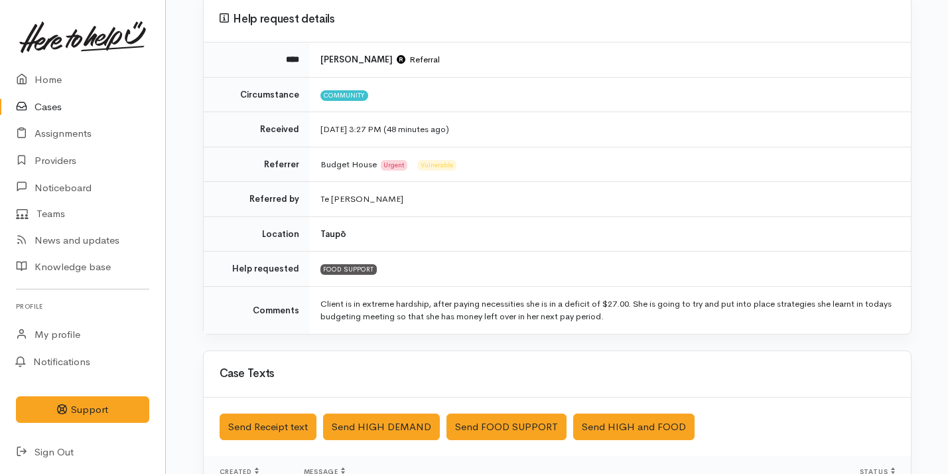
scroll to position [125, 0]
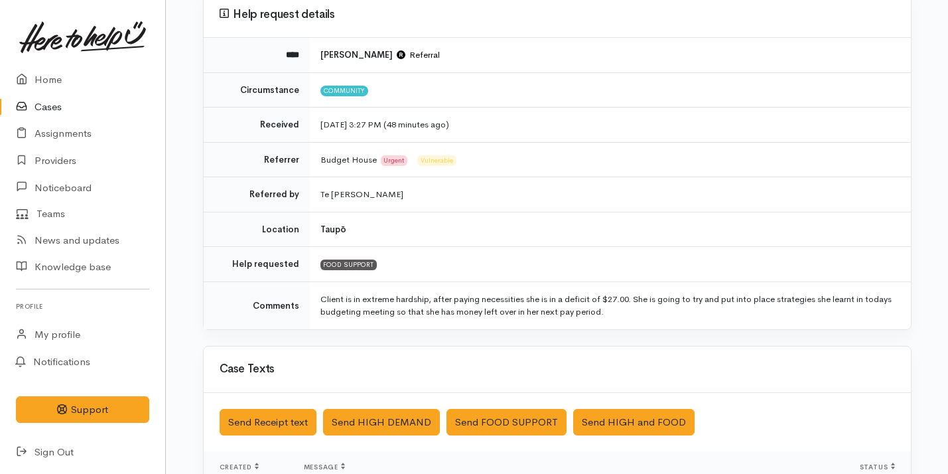
click at [654, 93] on td "Community" at bounding box center [610, 89] width 601 height 35
click at [61, 82] on link "Home" at bounding box center [82, 79] width 165 height 27
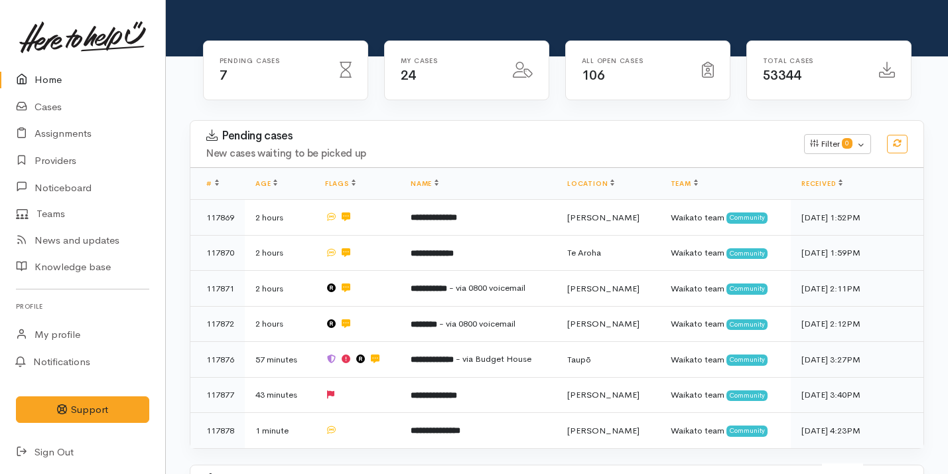
scroll to position [90, 0]
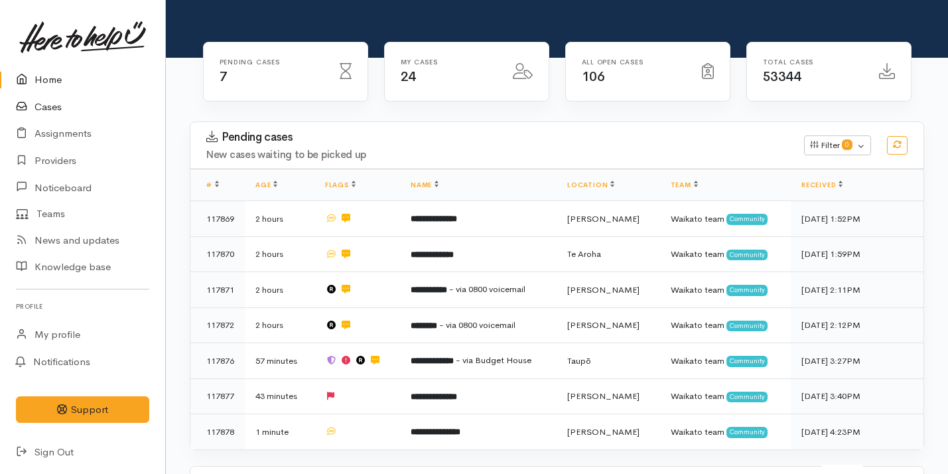
click at [113, 95] on link "Cases" at bounding box center [82, 107] width 165 height 27
click at [104, 91] on link "Home" at bounding box center [82, 79] width 165 height 27
click at [97, 106] on link "Cases" at bounding box center [82, 107] width 165 height 27
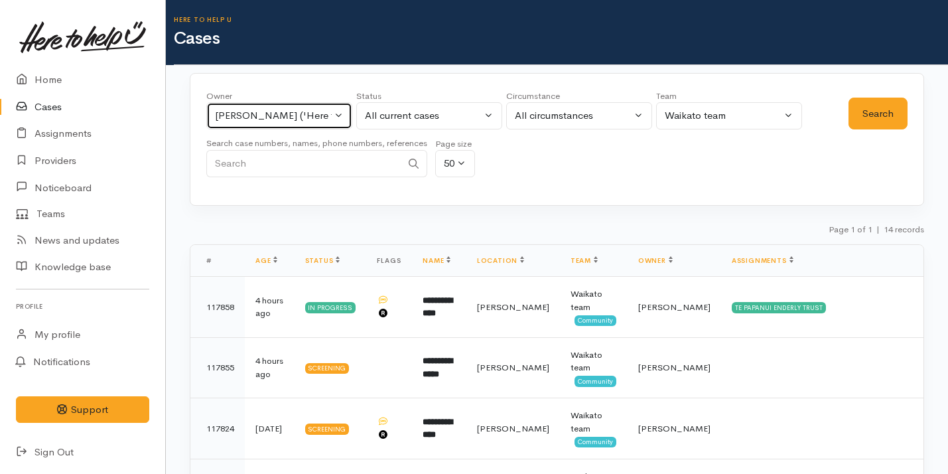
click at [303, 115] on div "[PERSON_NAME] ('Here to help u')" at bounding box center [273, 115] width 117 height 15
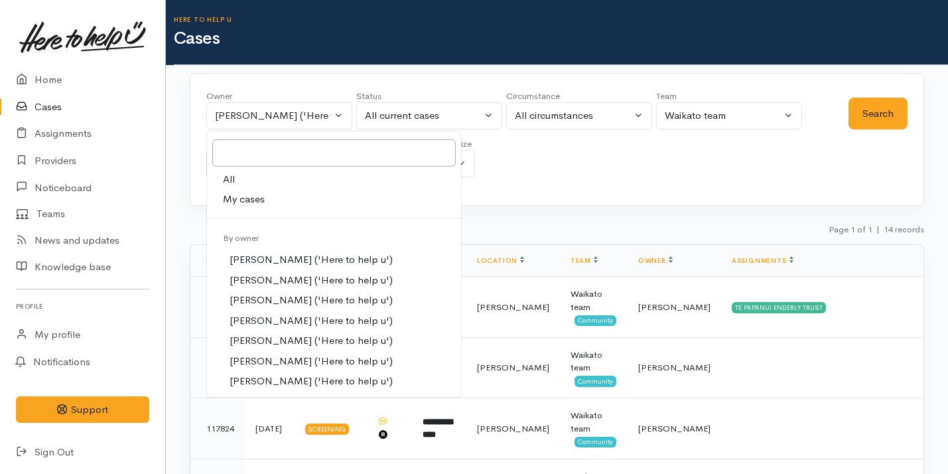
click at [296, 196] on link "My cases" at bounding box center [334, 199] width 254 height 21
select select "2109"
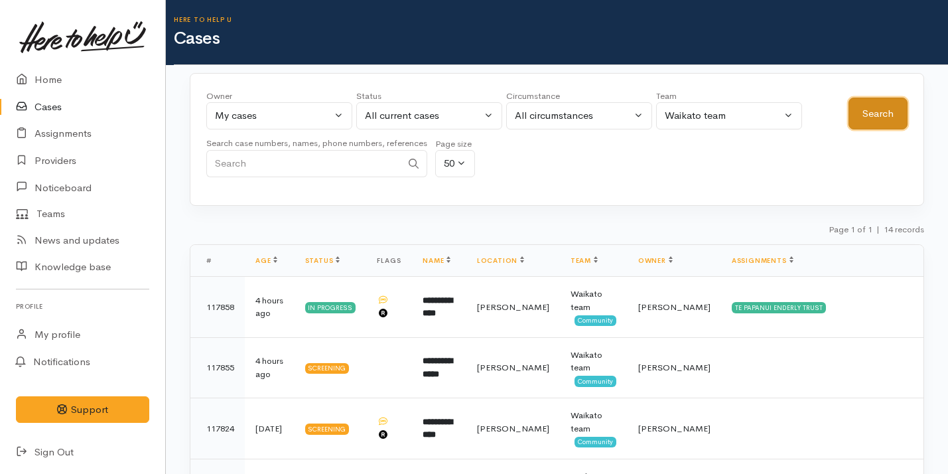
click at [873, 100] on button "Search" at bounding box center [878, 114] width 59 height 33
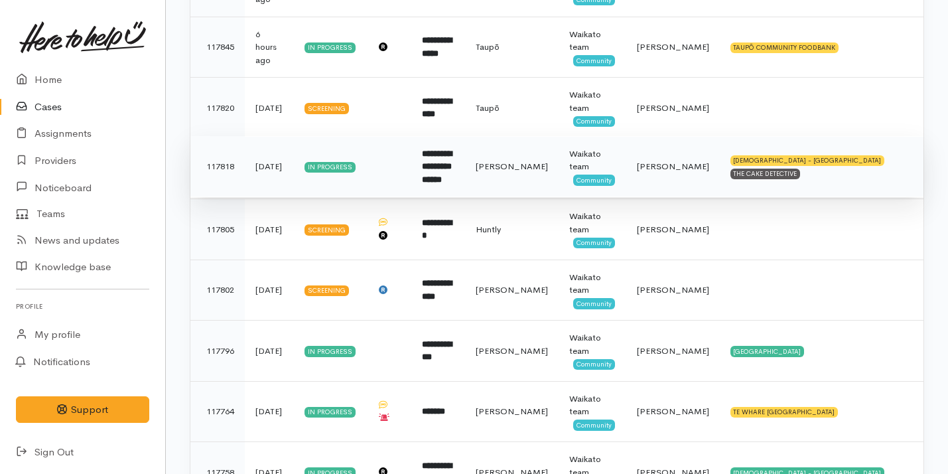
scroll to position [390, 0]
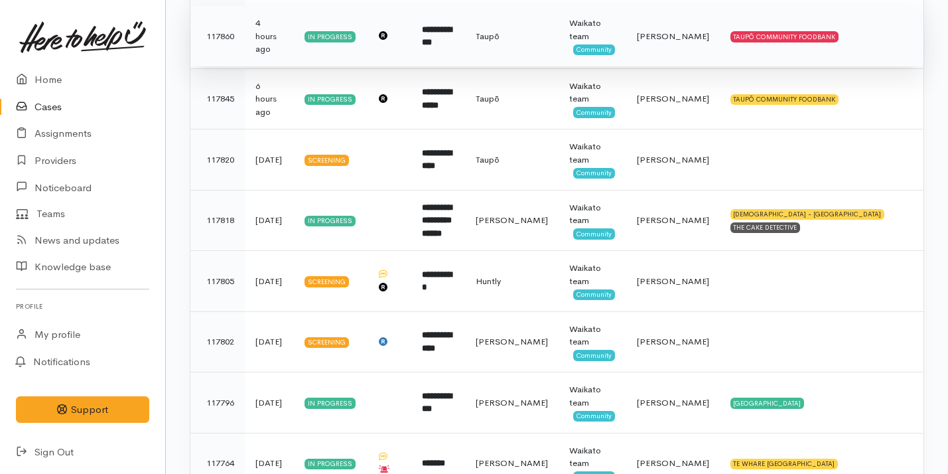
click at [749, 56] on td "TAUPŌ COMMUNITY FOODBANK" at bounding box center [822, 36] width 204 height 61
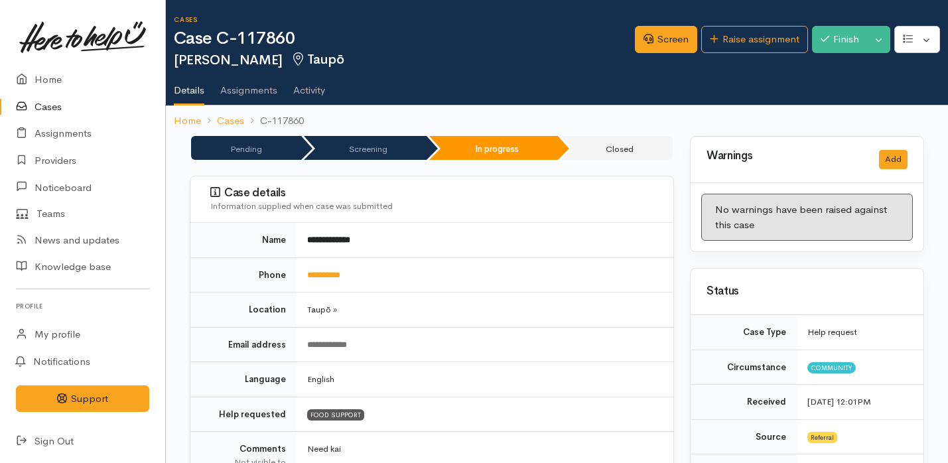
click at [129, 96] on link "Cases" at bounding box center [82, 107] width 165 height 27
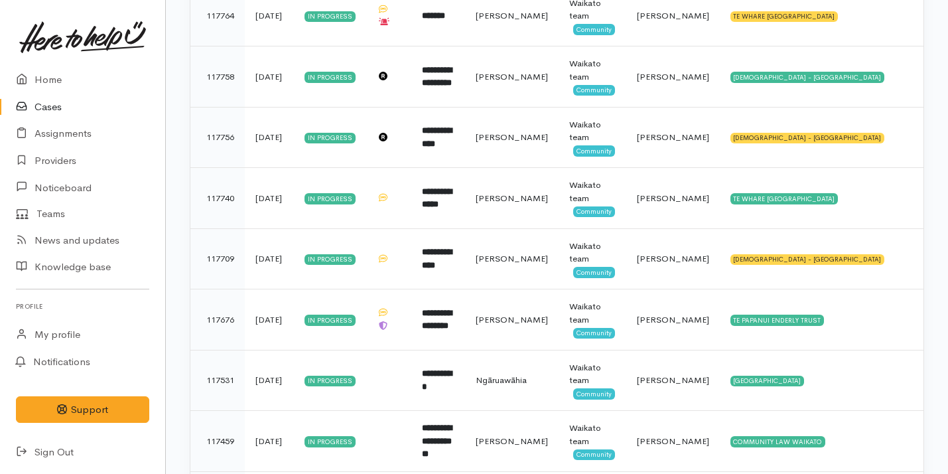
scroll to position [619, 0]
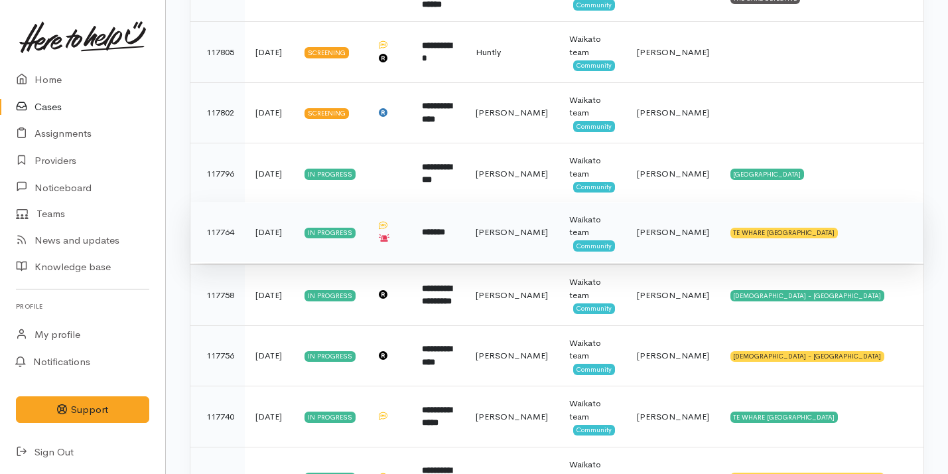
click at [465, 234] on td "*******" at bounding box center [438, 232] width 53 height 61
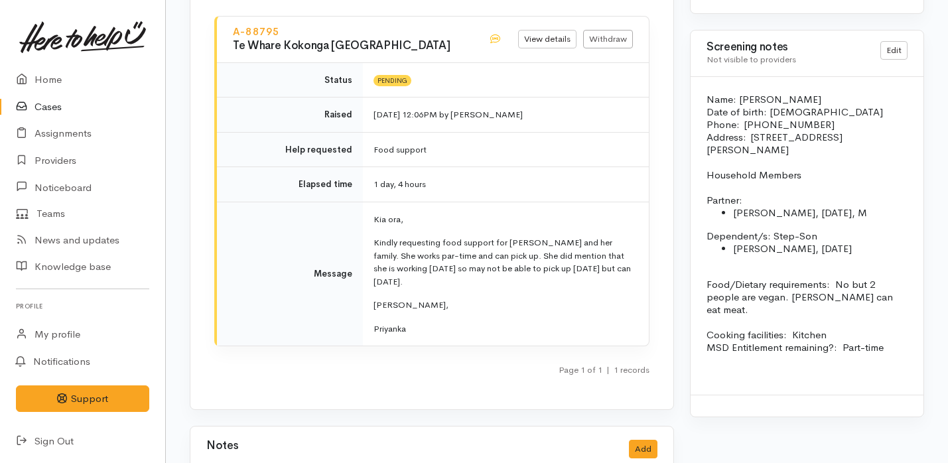
scroll to position [1454, 0]
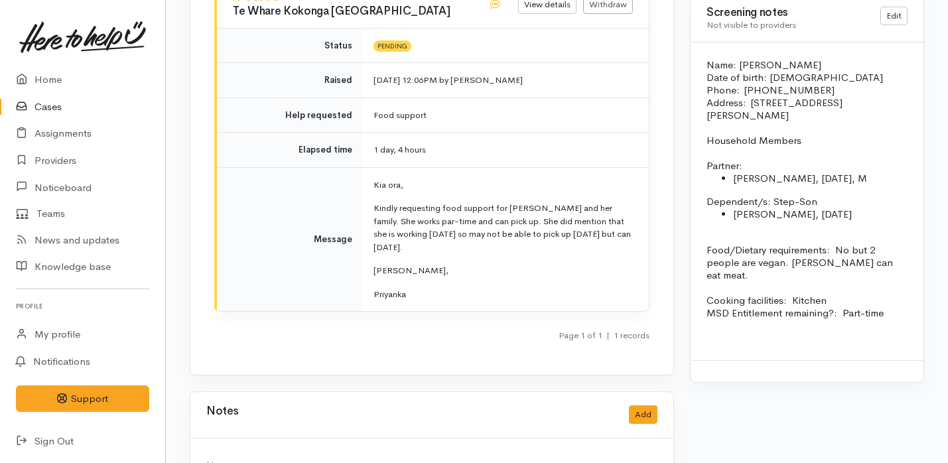
click at [406, 202] on p "Kindly requesting food support for Jo and her family. She works par-time and ca…" at bounding box center [504, 228] width 260 height 52
click at [468, 264] on p "Nga Mihi," at bounding box center [504, 270] width 260 height 13
click at [118, 161] on link "Providers" at bounding box center [82, 160] width 165 height 27
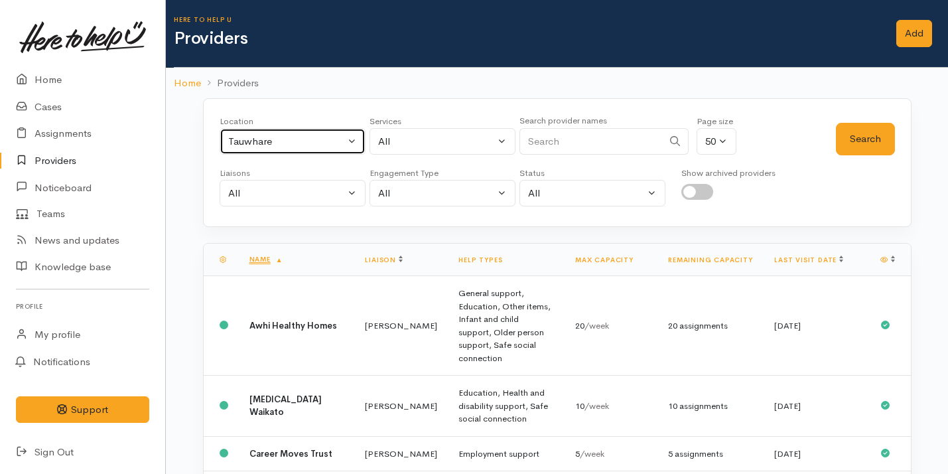
click at [257, 142] on div "Tauwhare" at bounding box center [286, 141] width 117 height 15
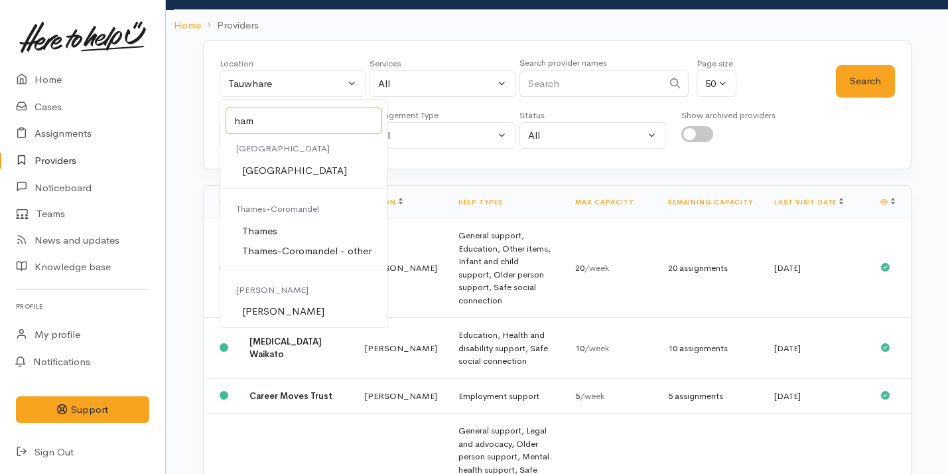
scroll to position [66, 0]
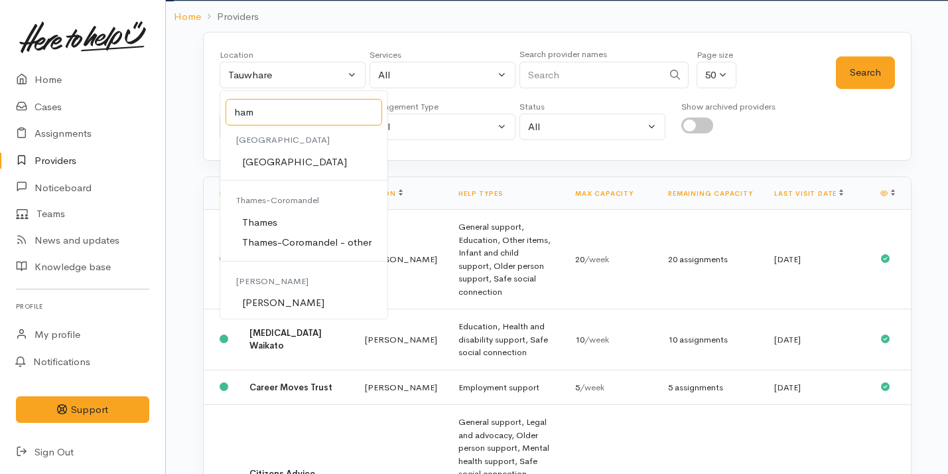
type input "ham"
click at [286, 302] on link "[PERSON_NAME]" at bounding box center [304, 303] width 168 height 21
select select "1"
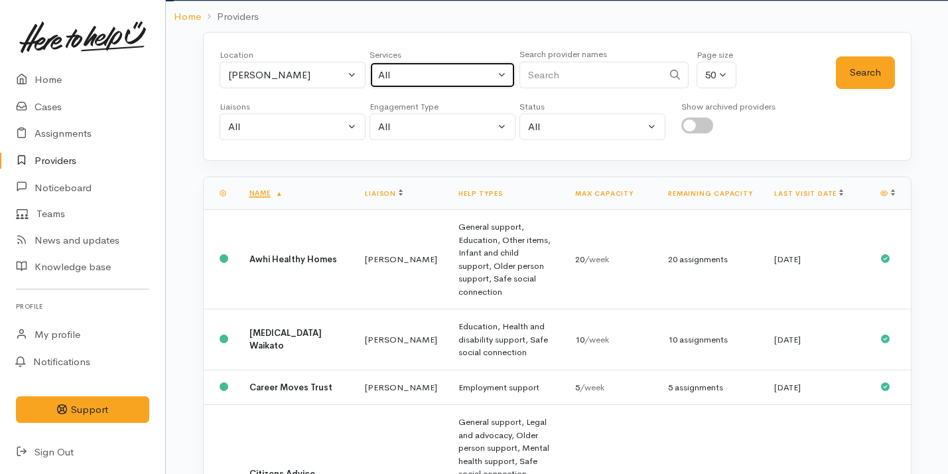
click at [426, 71] on div "All" at bounding box center [436, 75] width 117 height 15
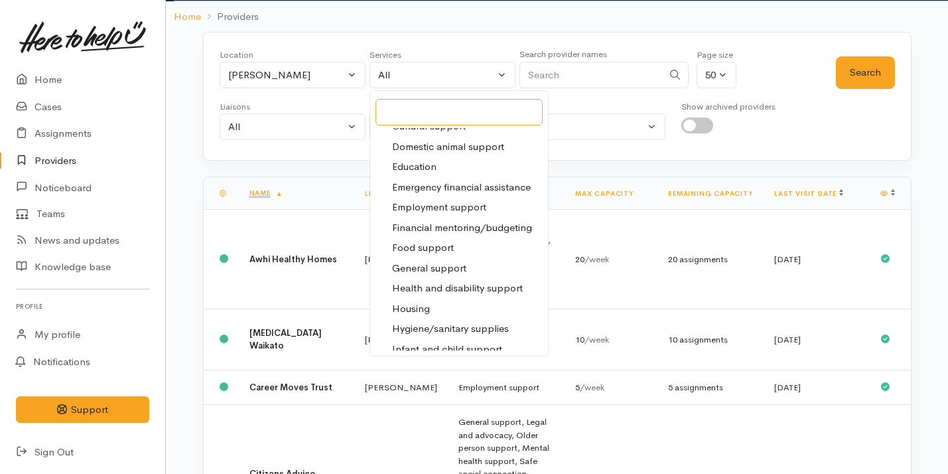
scroll to position [115, 0]
click at [421, 240] on span "Food support" at bounding box center [423, 245] width 62 height 15
select select "3"
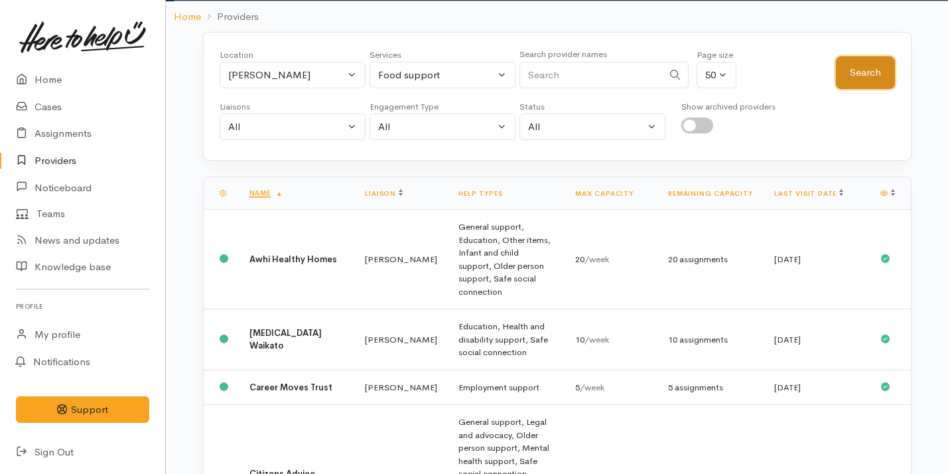
click at [860, 69] on button "Search" at bounding box center [865, 72] width 59 height 33
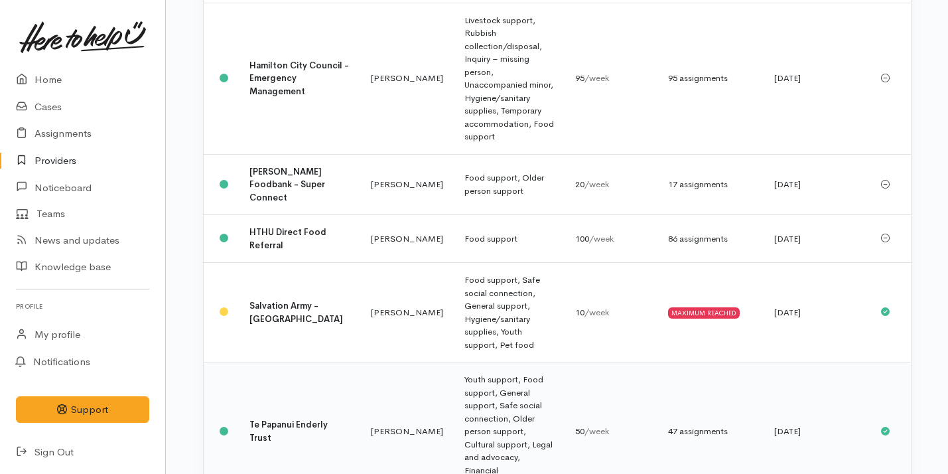
scroll to position [565, 0]
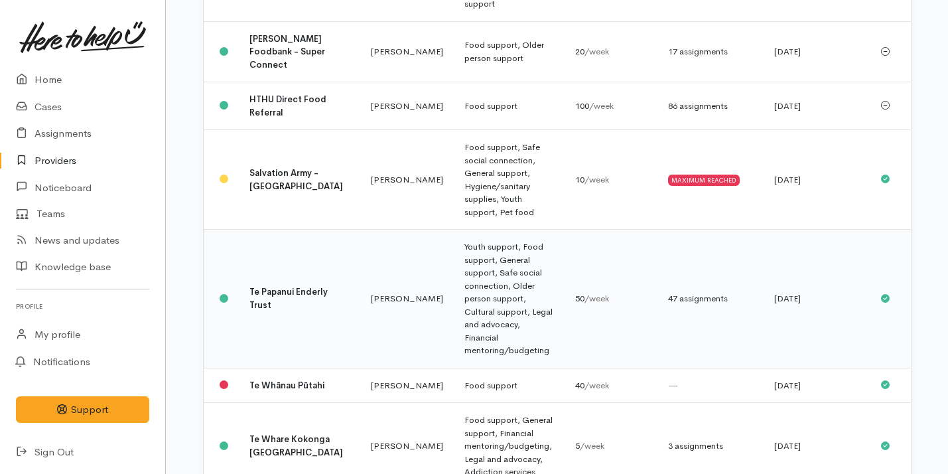
click at [303, 403] on td "Te Whare Kokonga [GEOGRAPHIC_DATA]" at bounding box center [300, 446] width 122 height 87
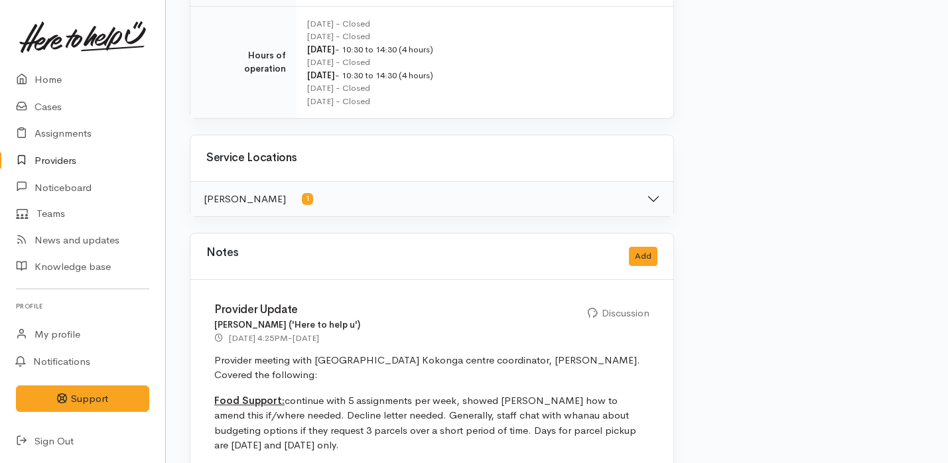
scroll to position [882, 0]
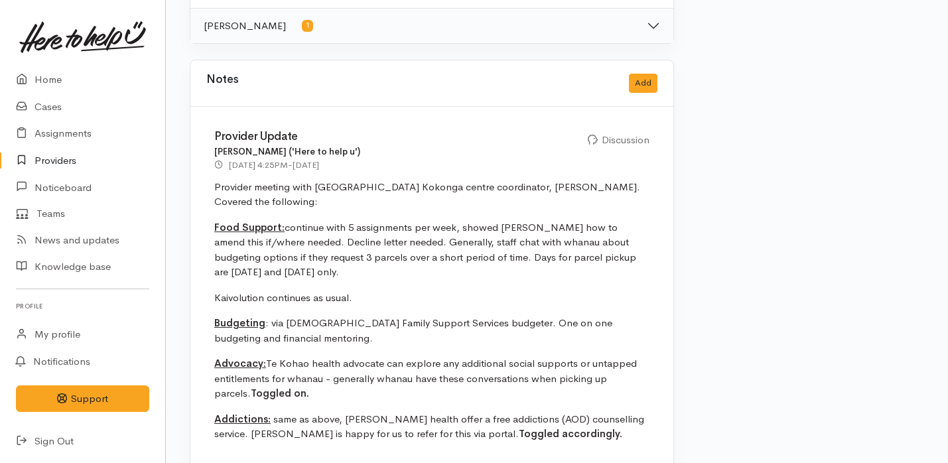
click at [303, 317] on p "Budgeting : via [DEMOGRAPHIC_DATA] Family Support Services budgeter. One on one…" at bounding box center [431, 331] width 435 height 30
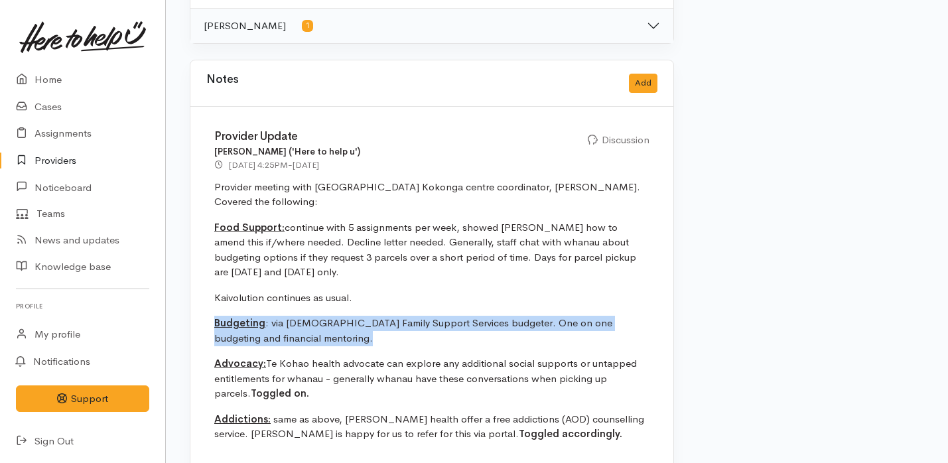
click at [303, 317] on p "Budgeting : via [DEMOGRAPHIC_DATA] Family Support Services budgeter. One on one…" at bounding box center [431, 331] width 435 height 30
click at [309, 316] on p "Budgeting : via [DEMOGRAPHIC_DATA] Family Support Services budgeter. One on one…" at bounding box center [431, 331] width 435 height 30
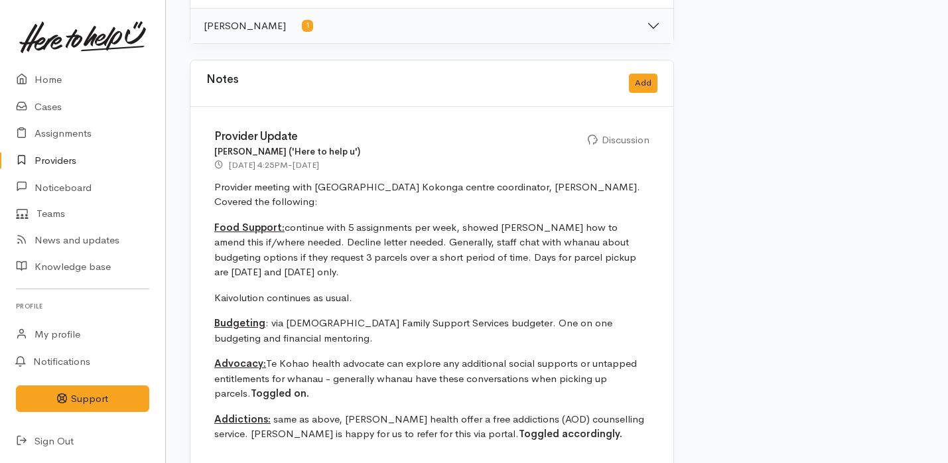
click at [309, 316] on p "Budgeting : via [DEMOGRAPHIC_DATA] Family Support Services budgeter. One on one…" at bounding box center [431, 331] width 435 height 30
click at [309, 316] on p "Budgeting : via Catholic Family Support Services budgeter. One on one budgeting…" at bounding box center [431, 331] width 435 height 30
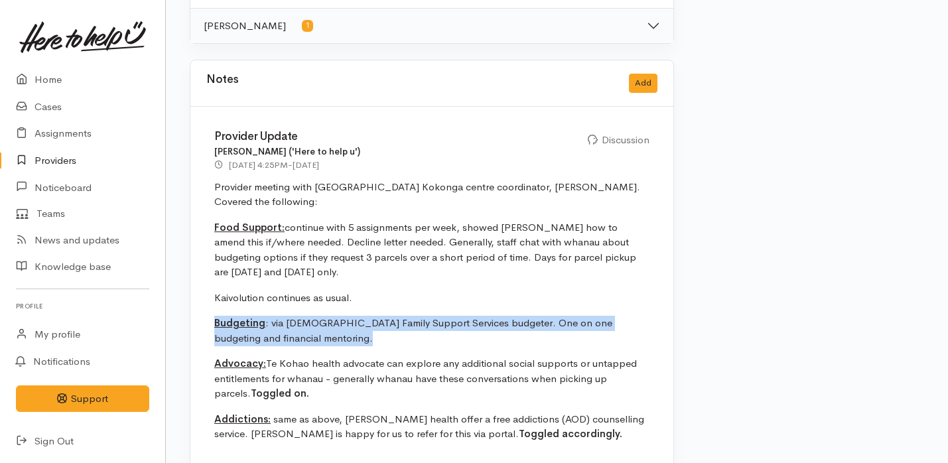
click at [309, 316] on p "Budgeting : via Catholic Family Support Services budgeter. One on one budgeting…" at bounding box center [431, 331] width 435 height 30
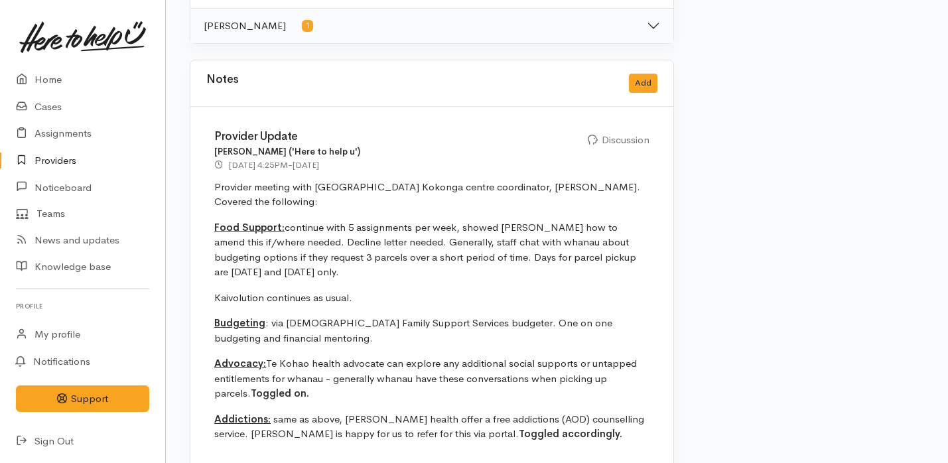
click at [309, 316] on p "Budgeting : via Catholic Family Support Services budgeter. One on one budgeting…" at bounding box center [431, 331] width 435 height 30
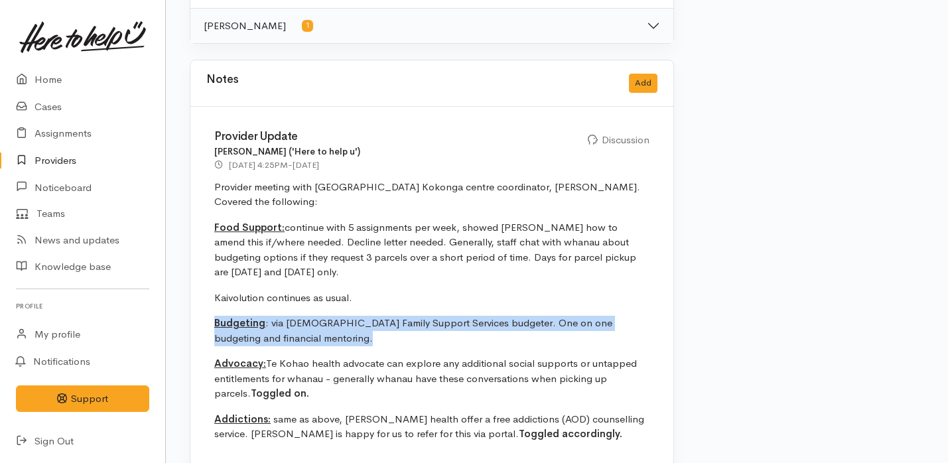
click at [309, 316] on p "Budgeting : via Catholic Family Support Services budgeter. One on one budgeting…" at bounding box center [431, 331] width 435 height 30
click at [59, 78] on link "Home" at bounding box center [82, 79] width 165 height 27
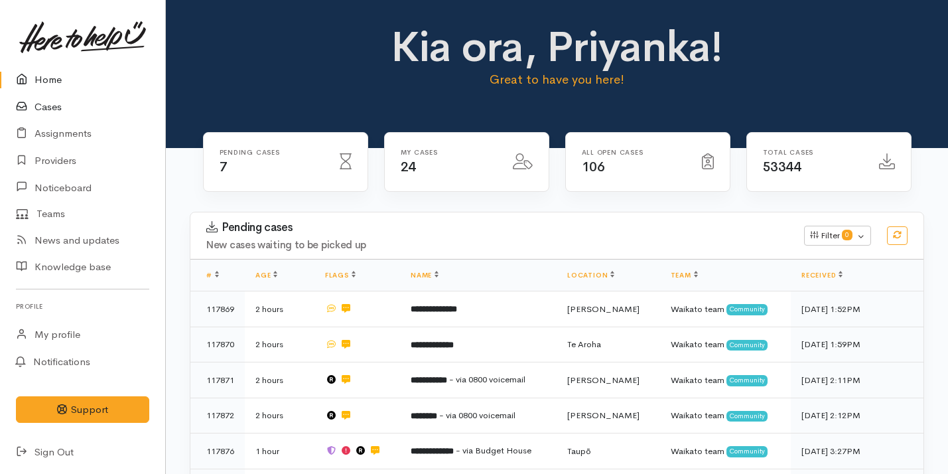
click at [79, 99] on link "Cases" at bounding box center [82, 107] width 165 height 27
click at [90, 110] on link "Cases" at bounding box center [82, 107] width 165 height 27
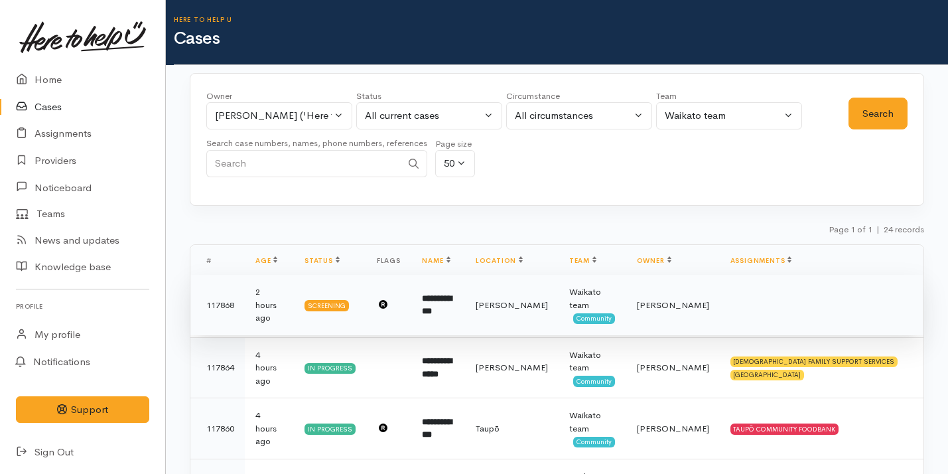
click at [726, 315] on td at bounding box center [822, 305] width 204 height 61
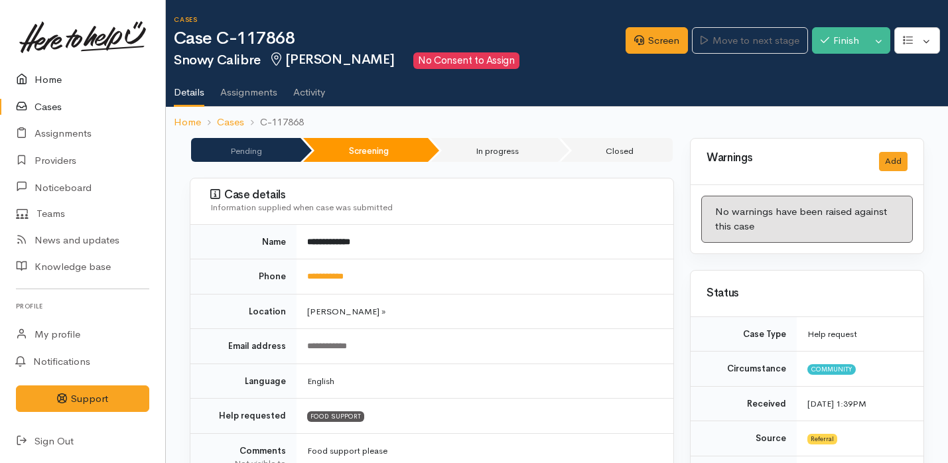
click at [80, 74] on link "Home" at bounding box center [82, 79] width 165 height 27
